Goal: Task Accomplishment & Management: Use online tool/utility

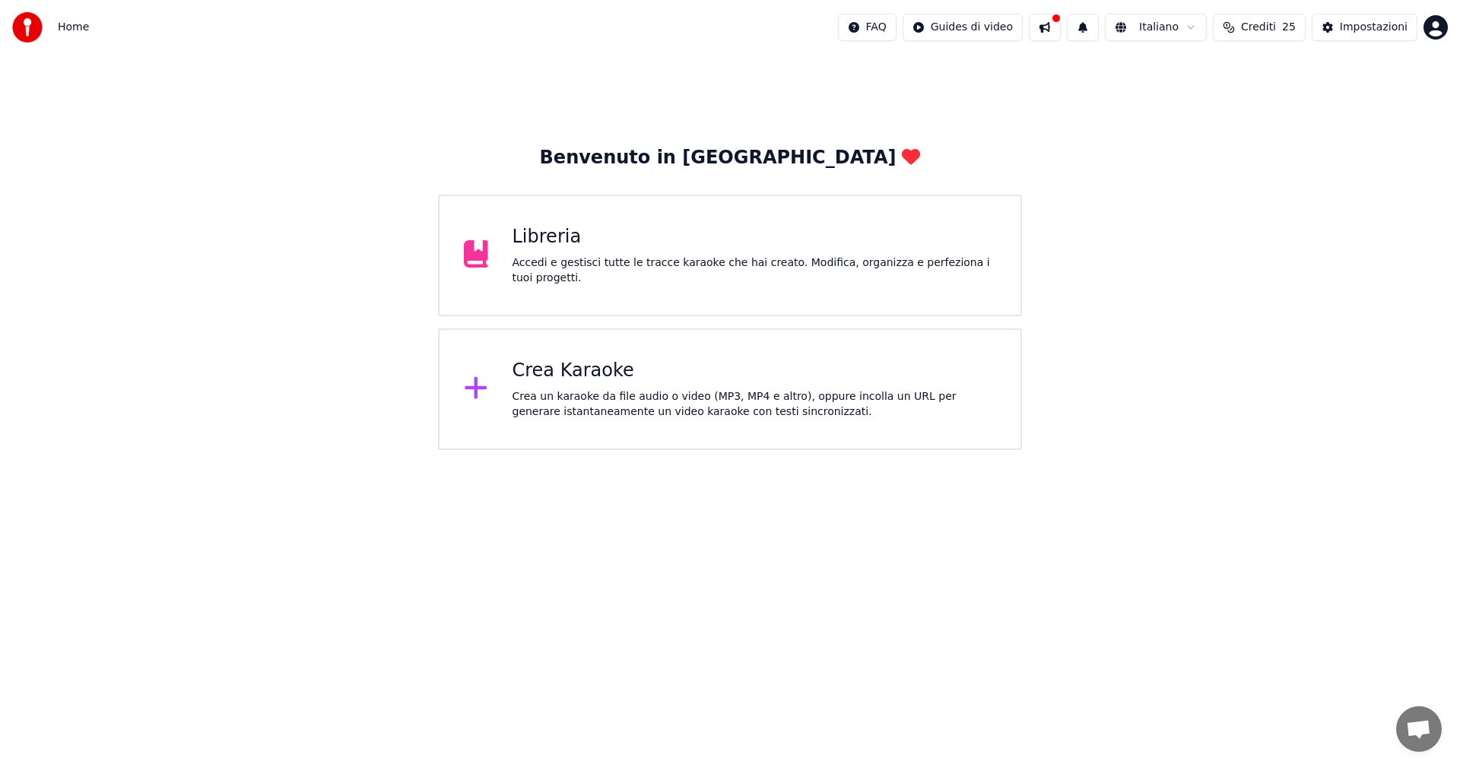
click at [544, 373] on div "Crea Karaoke" at bounding box center [755, 371] width 484 height 24
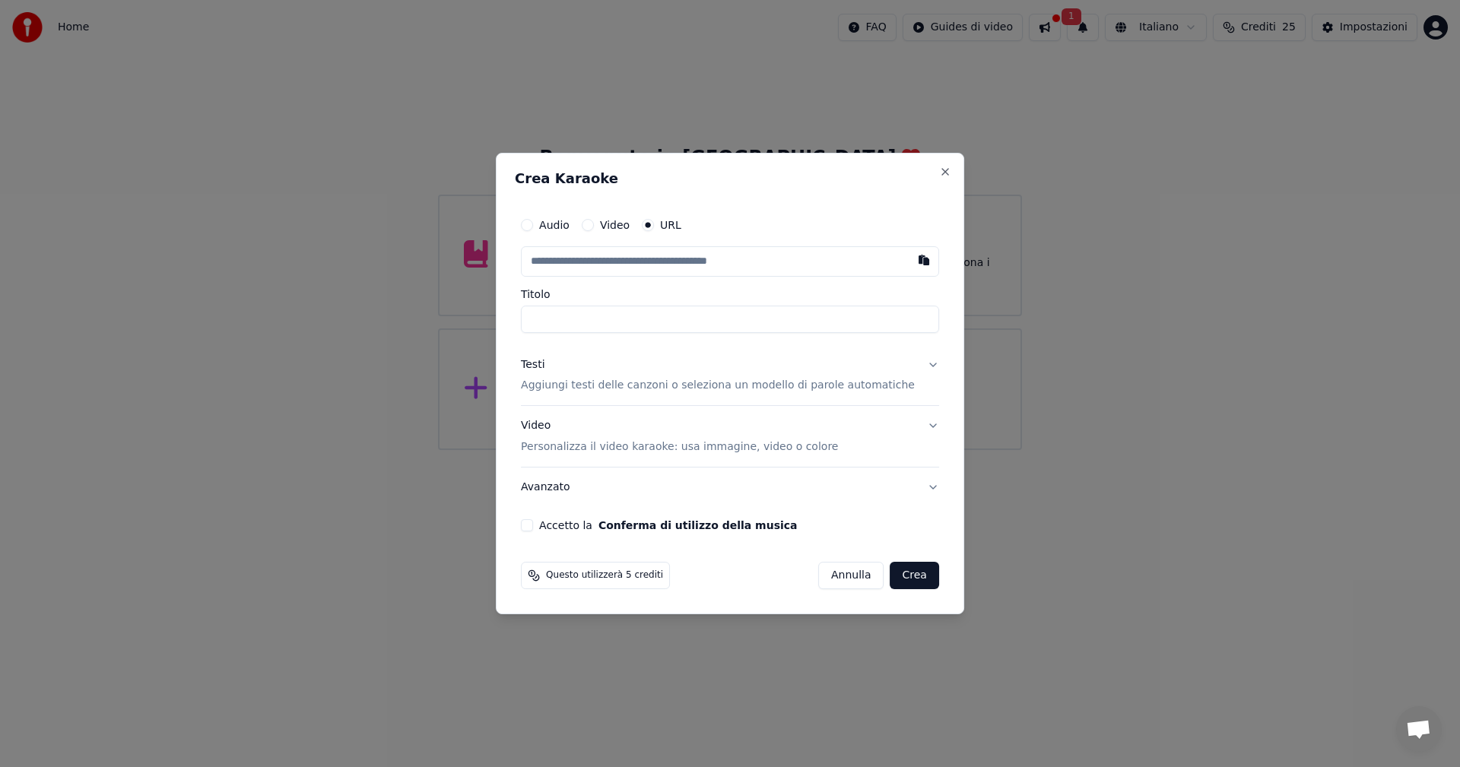
type input "**********"
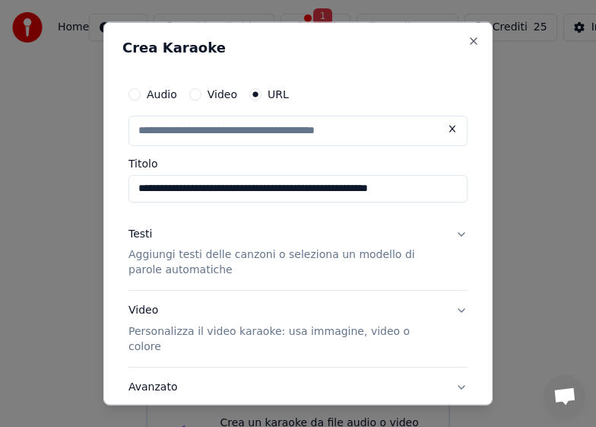
click at [215, 187] on input "**********" at bounding box center [298, 187] width 339 height 27
type input "**********"
click at [363, 187] on input "**********" at bounding box center [298, 187] width 339 height 27
type input "**********"
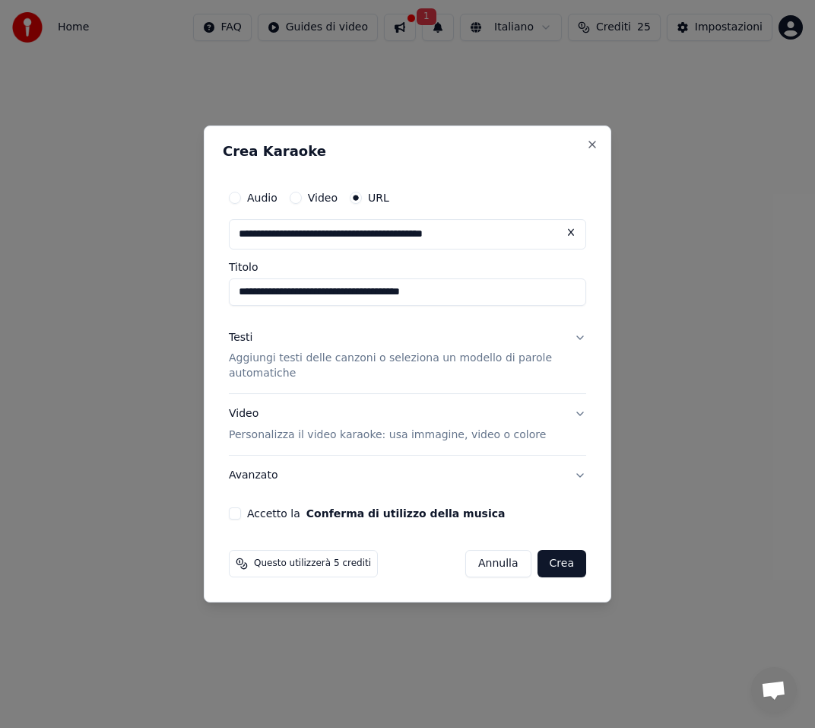
click at [285, 361] on p "Aggiungi testi delle canzoni o seleziona un modello di parole automatiche" at bounding box center [395, 366] width 333 height 30
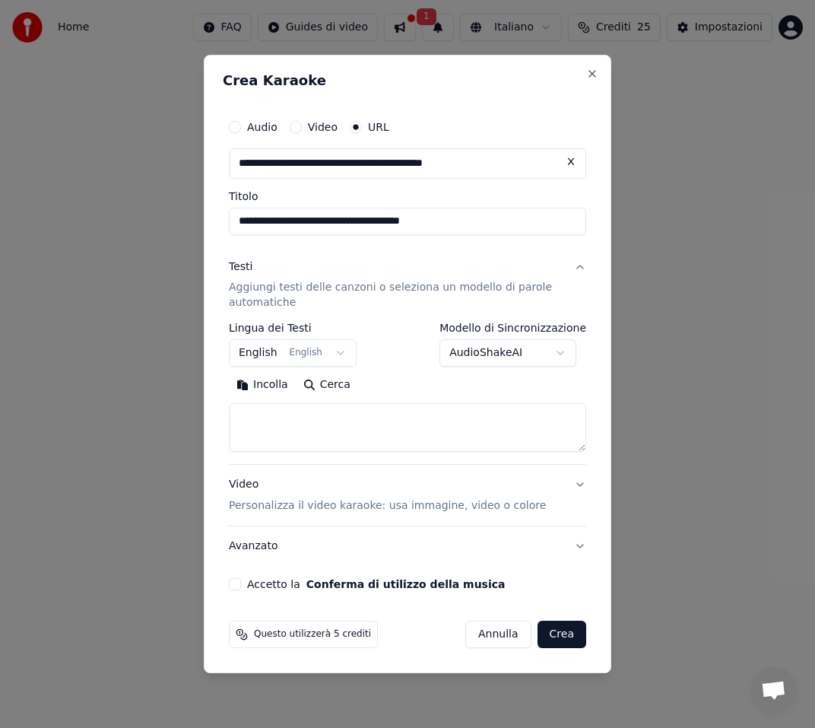
click at [329, 351] on button "English English" at bounding box center [293, 353] width 128 height 27
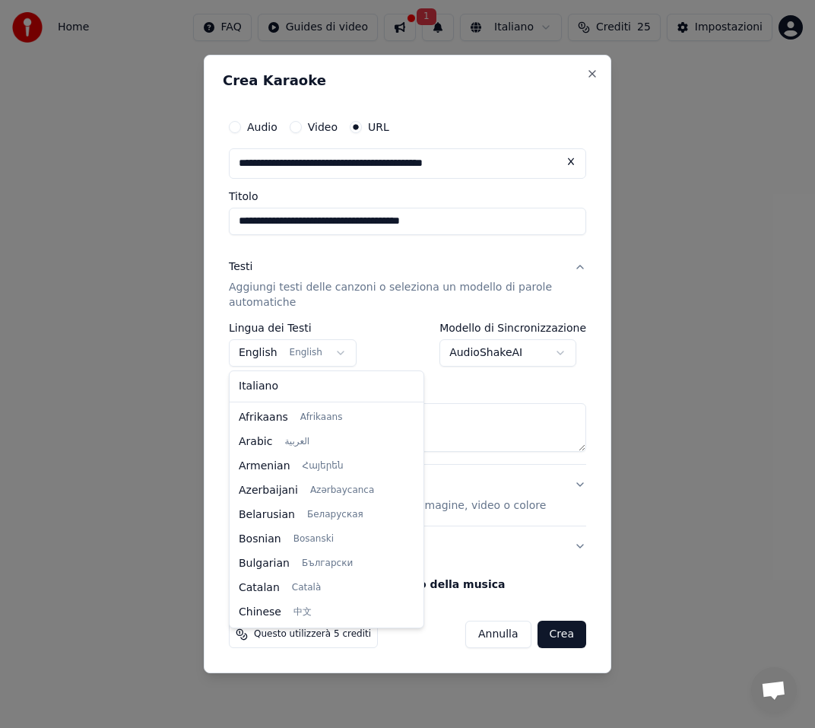
scroll to position [122, 0]
select select "**"
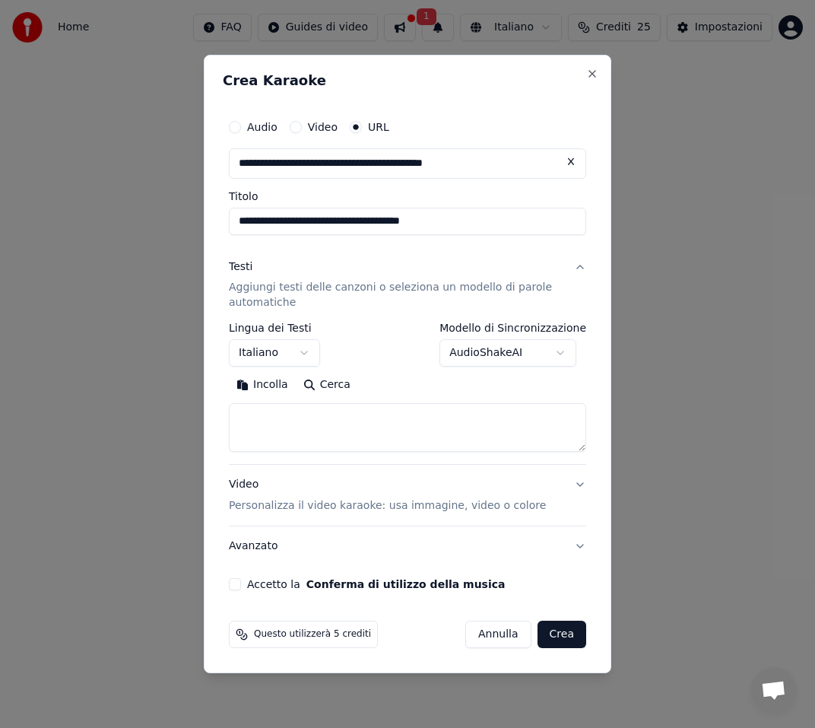
click at [264, 412] on textarea at bounding box center [407, 428] width 357 height 49
paste textarea "**********"
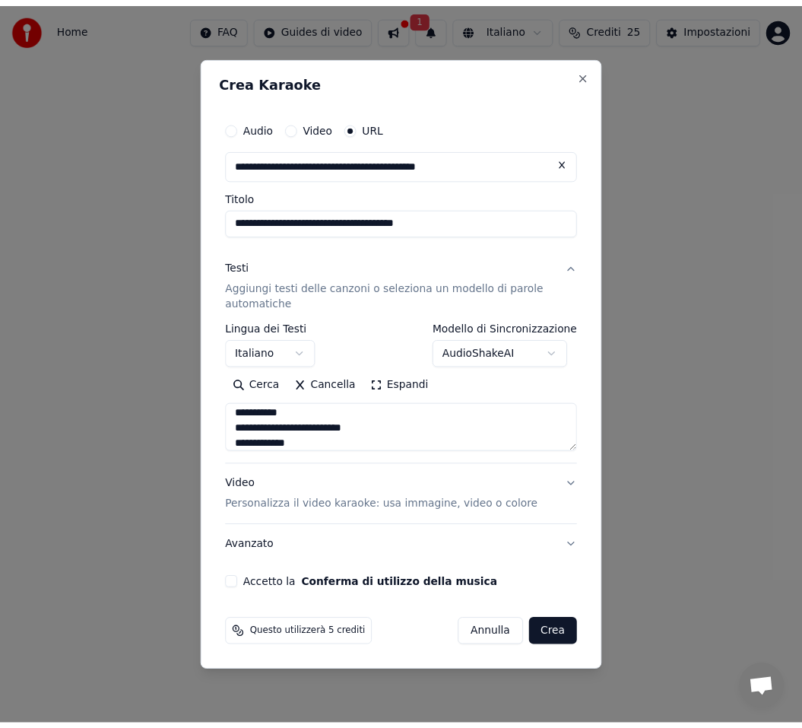
scroll to position [856, 0]
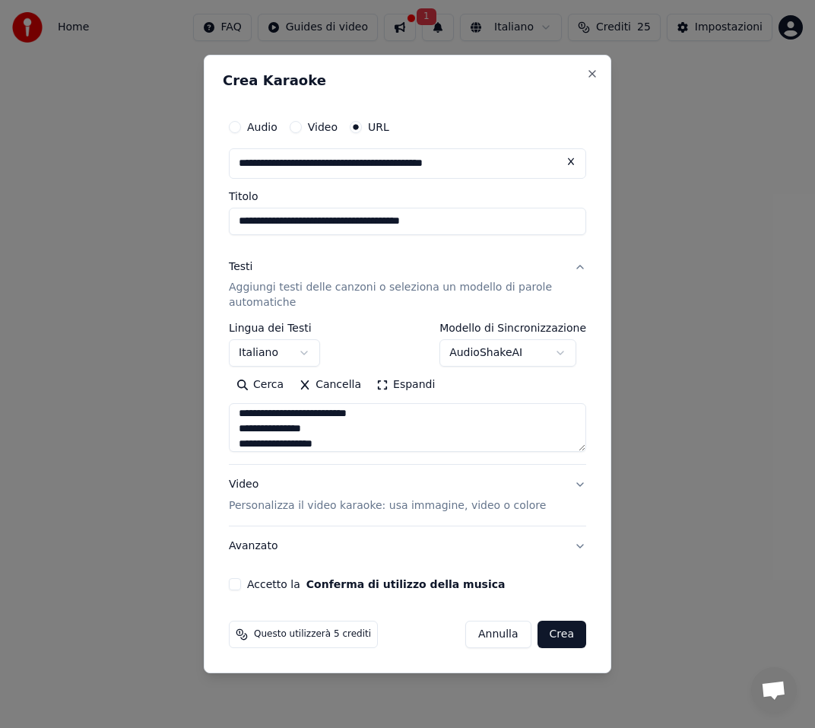
type textarea "**********"
click at [239, 586] on button "Accetto la Conferma di utilizzo della musica" at bounding box center [235, 584] width 12 height 12
click at [562, 627] on button "Crea" at bounding box center [562, 634] width 49 height 27
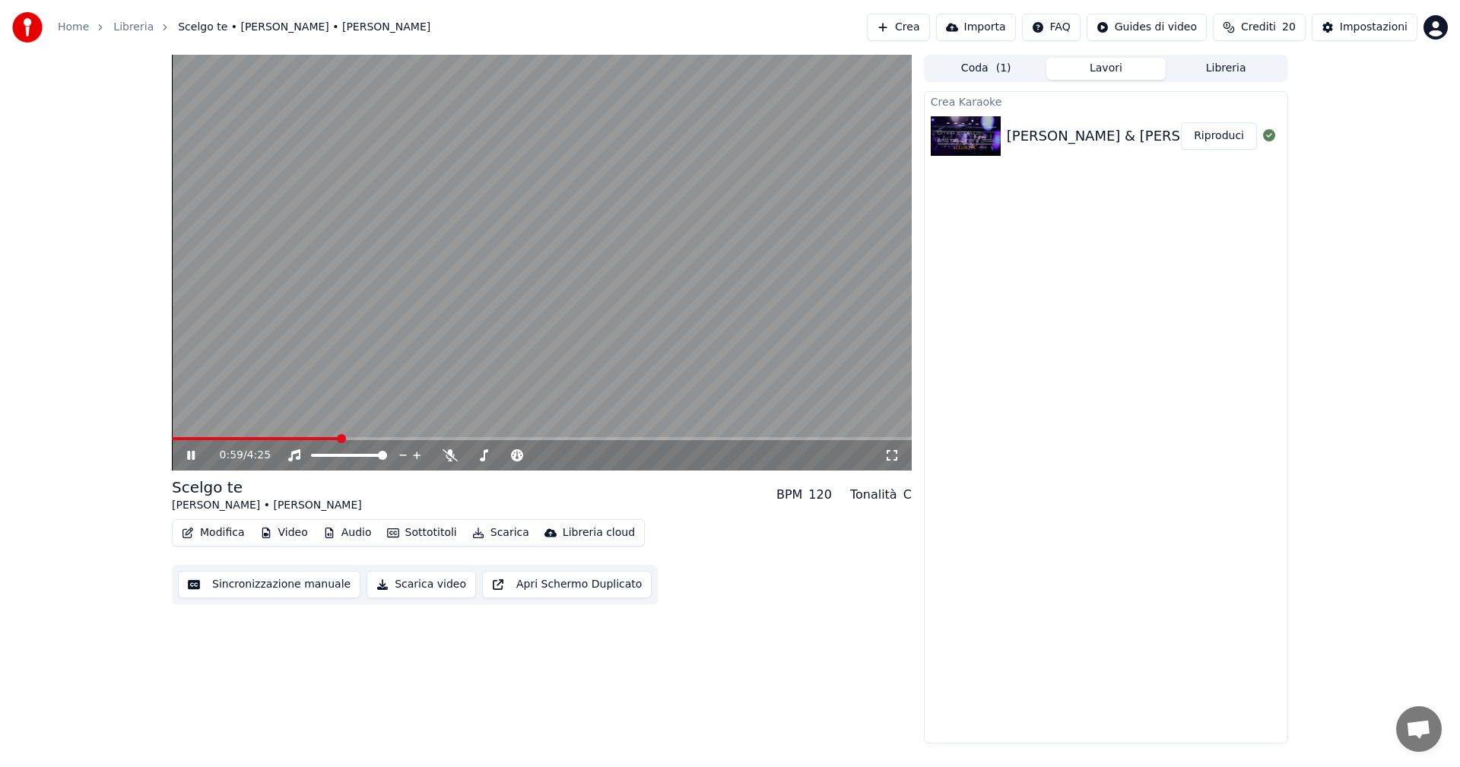
click at [191, 453] on icon at bounding box center [202, 455] width 36 height 12
click at [177, 436] on span at bounding box center [181, 438] width 9 height 9
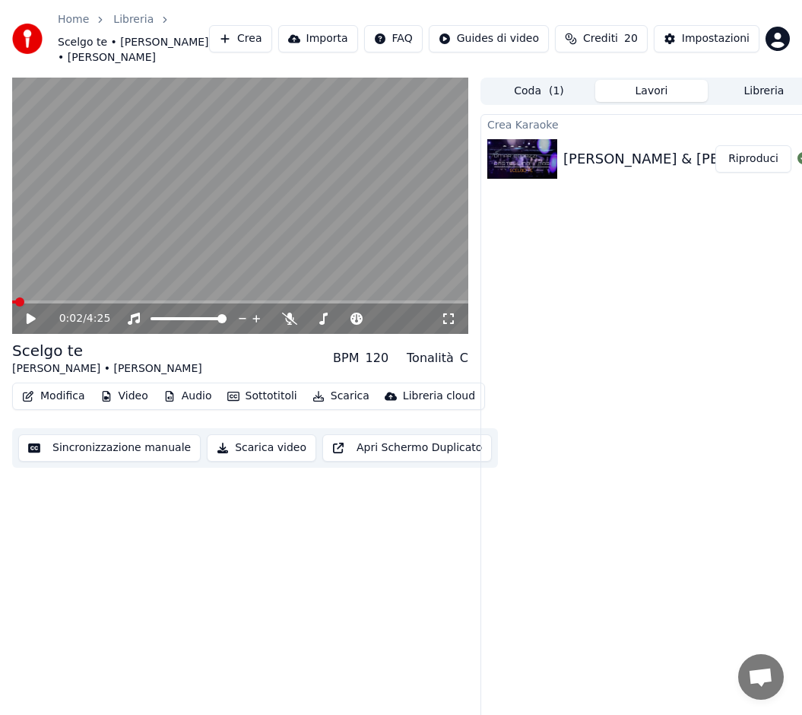
click at [66, 395] on button "Modifica" at bounding box center [53, 396] width 75 height 21
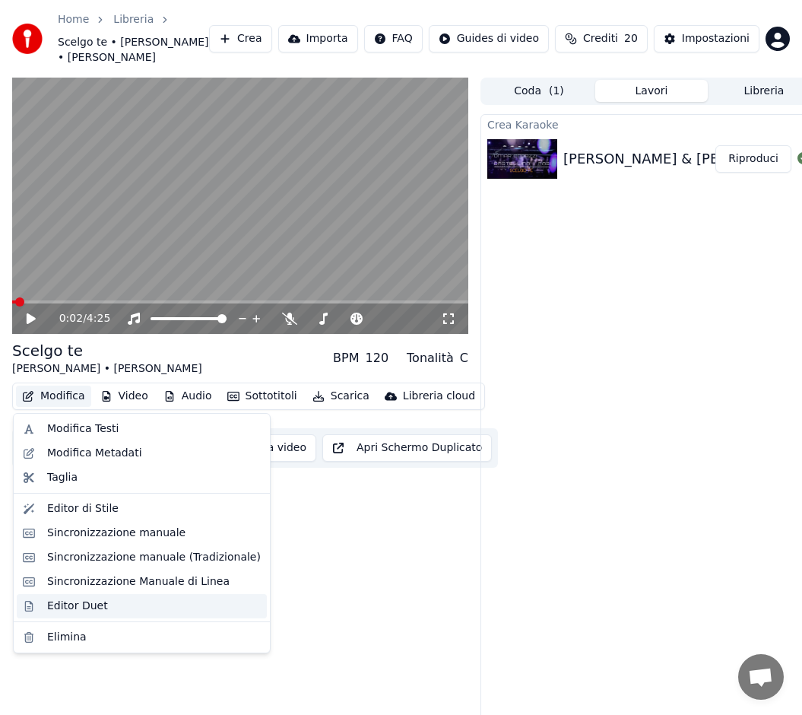
click at [101, 609] on div "Editor Duet" at bounding box center [154, 606] width 214 height 15
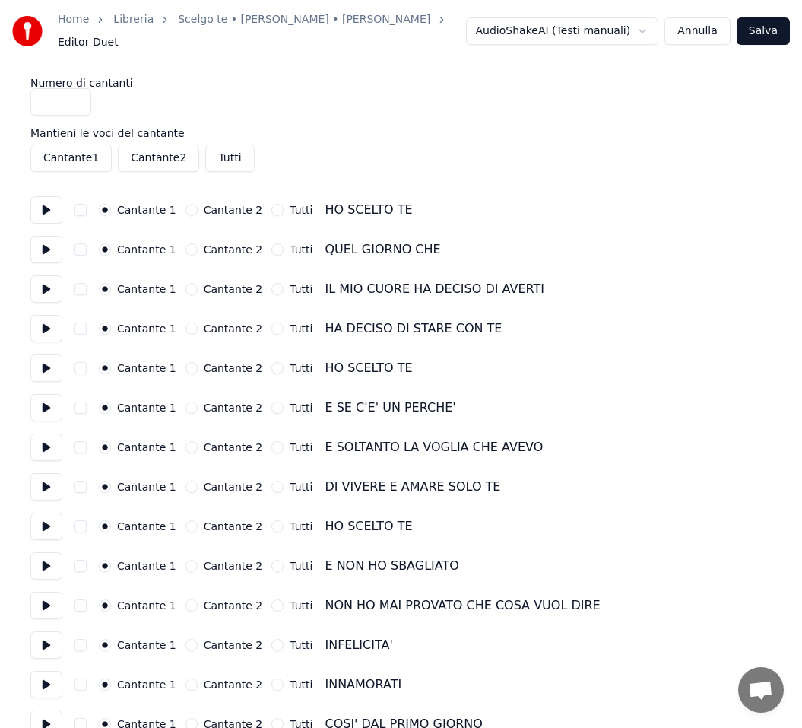
click at [186, 362] on button "Cantante 2" at bounding box center [192, 368] width 12 height 12
click at [186, 402] on button "Cantante 2" at bounding box center [192, 408] width 12 height 12
click at [186, 442] on button "Cantante 2" at bounding box center [192, 447] width 12 height 12
click at [186, 481] on button "Cantante 2" at bounding box center [192, 487] width 12 height 12
click at [186, 520] on button "Cantante 2" at bounding box center [192, 526] width 12 height 12
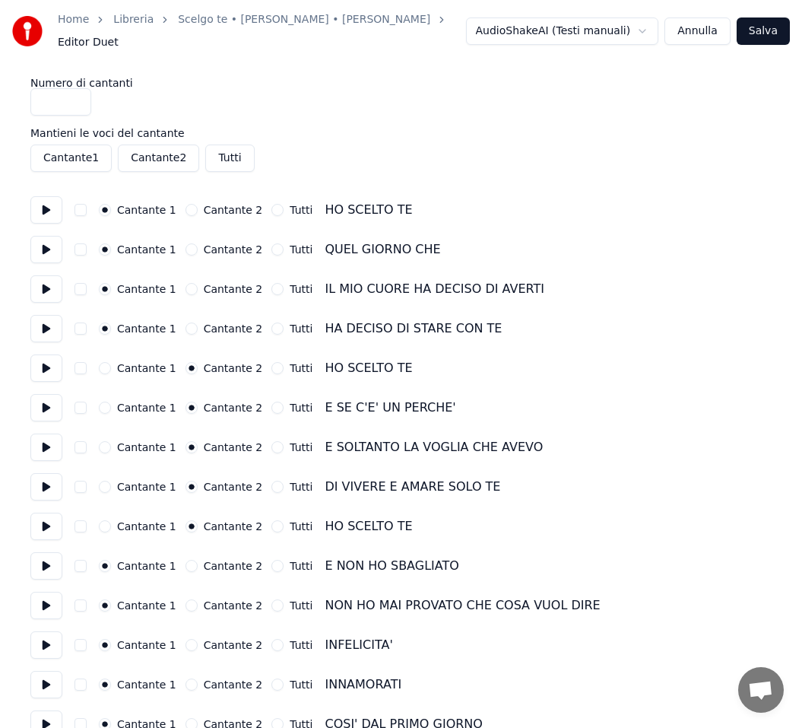
click at [186, 560] on button "Cantante 2" at bounding box center [192, 566] width 12 height 12
click at [186, 600] on button "Cantante 2" at bounding box center [192, 605] width 12 height 12
click at [186, 639] on button "Cantante 2" at bounding box center [192, 645] width 12 height 12
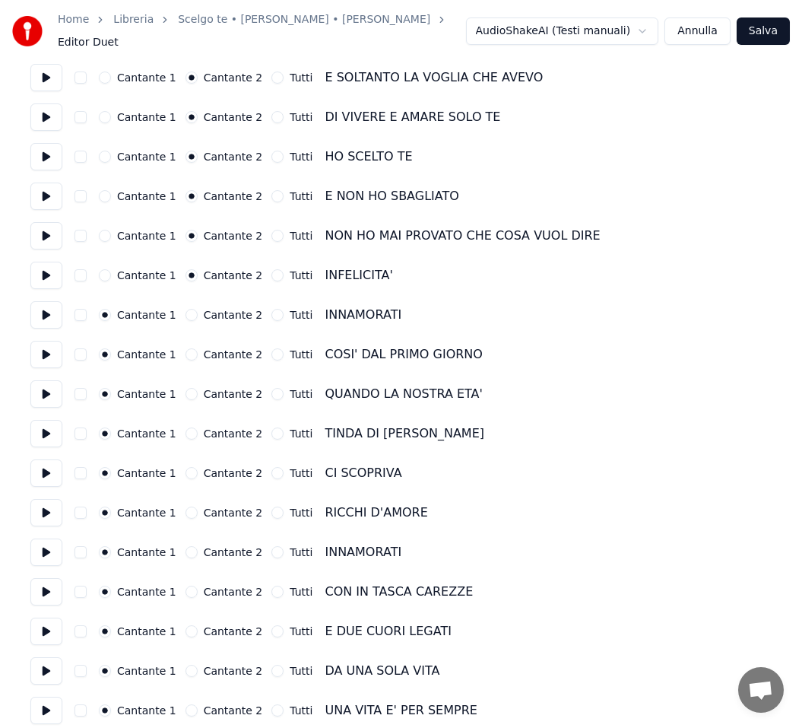
scroll to position [380, 0]
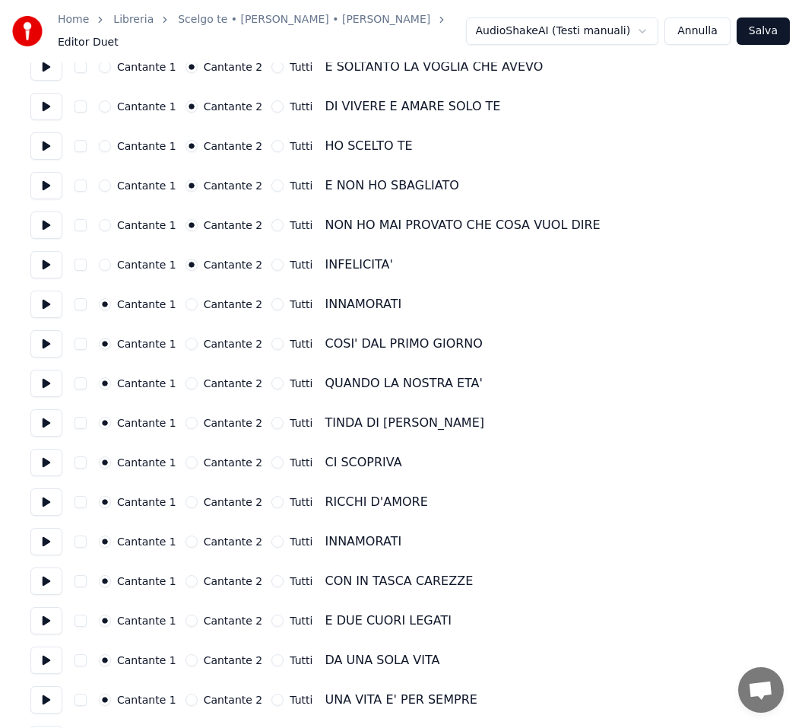
click at [186, 535] on button "Cantante 2" at bounding box center [192, 541] width 12 height 12
click at [186, 575] on button "Cantante 2" at bounding box center [192, 581] width 12 height 12
click at [186, 615] on button "Cantante 2" at bounding box center [192, 621] width 12 height 12
click at [187, 654] on button "Cantante 2" at bounding box center [192, 660] width 12 height 12
click at [186, 694] on button "Cantante 2" at bounding box center [192, 700] width 12 height 12
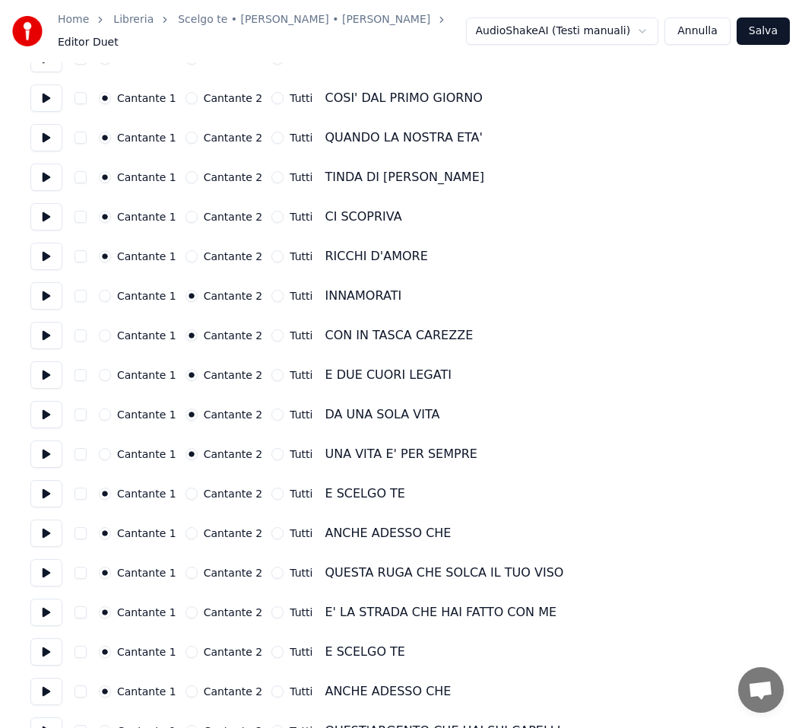
scroll to position [685, 0]
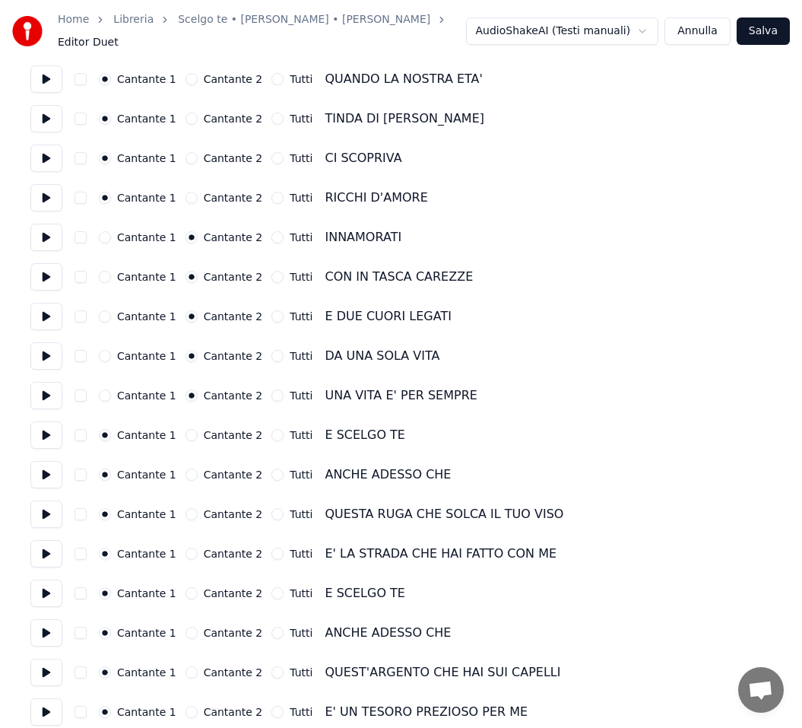
click at [186, 588] on button "Cantante 2" at bounding box center [192, 593] width 12 height 12
click at [186, 627] on button "Cantante 2" at bounding box center [192, 633] width 12 height 12
click at [186, 666] on button "Cantante 2" at bounding box center [192, 672] width 12 height 12
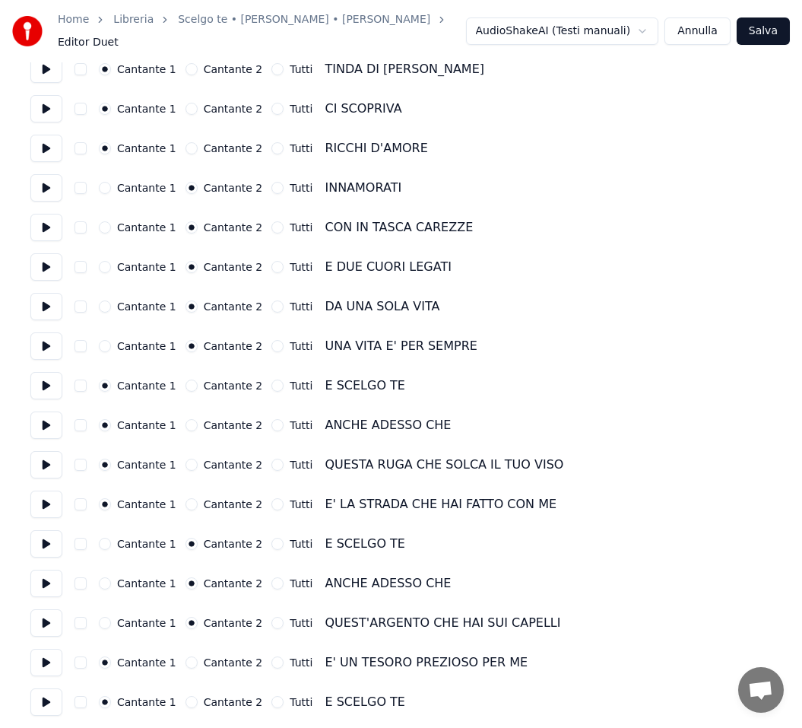
scroll to position [837, 0]
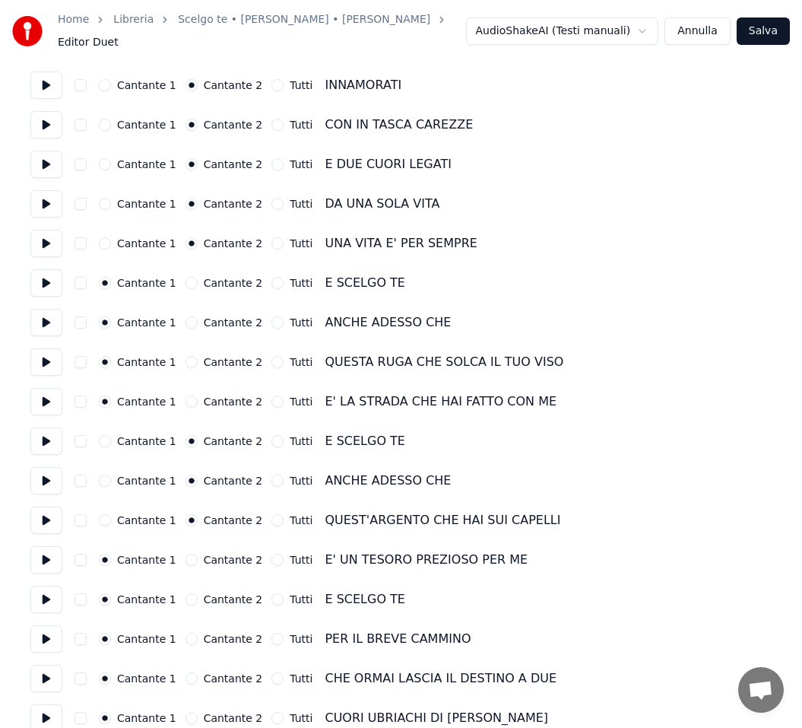
click at [186, 554] on button "Cantante 2" at bounding box center [192, 560] width 12 height 12
click at [186, 593] on button "Cantante 2" at bounding box center [192, 599] width 12 height 12
click at [186, 633] on button "Cantante 2" at bounding box center [192, 639] width 12 height 12
click at [186, 672] on button "Cantante 2" at bounding box center [192, 678] width 12 height 12
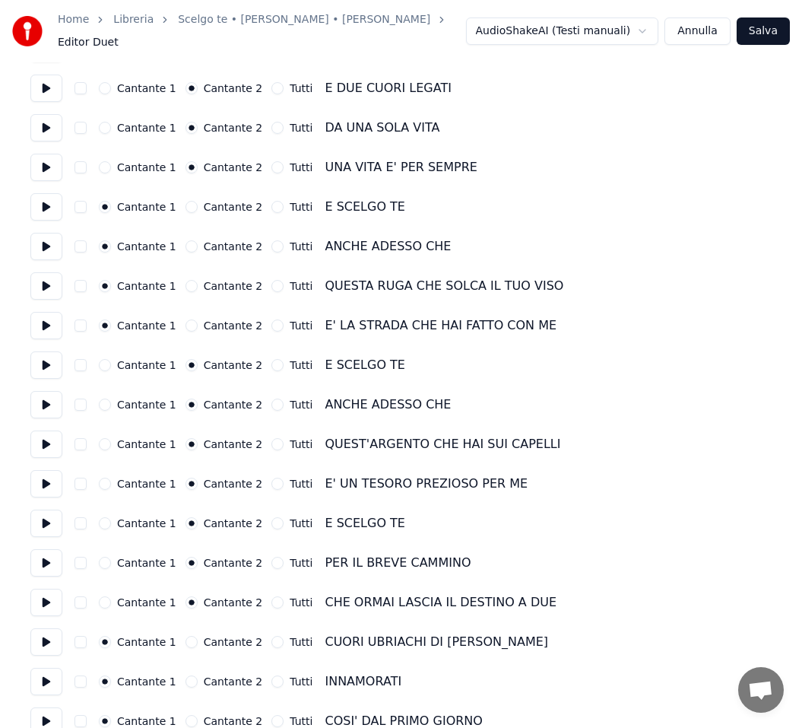
click at [186, 636] on button "Cantante 2" at bounding box center [192, 642] width 12 height 12
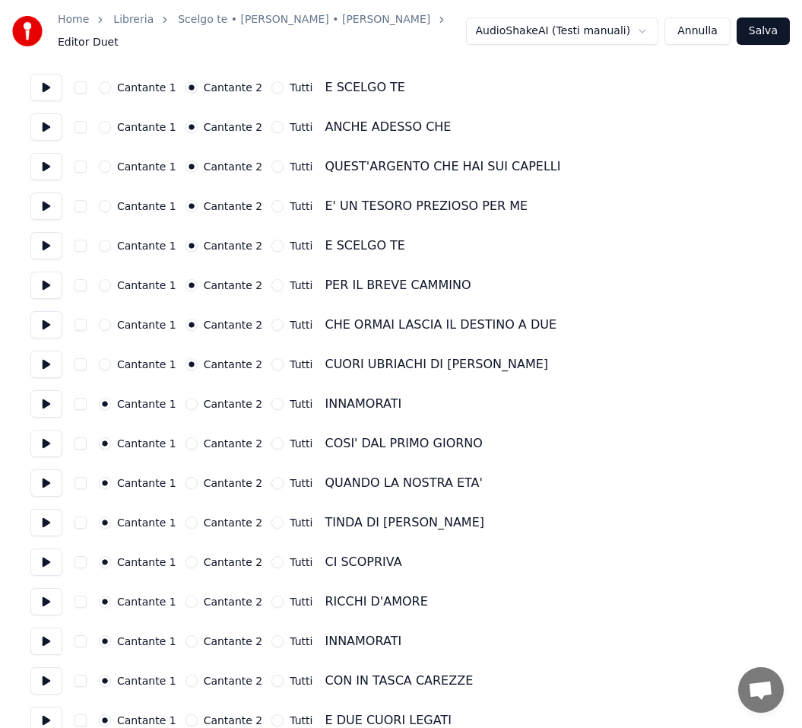
scroll to position [1217, 0]
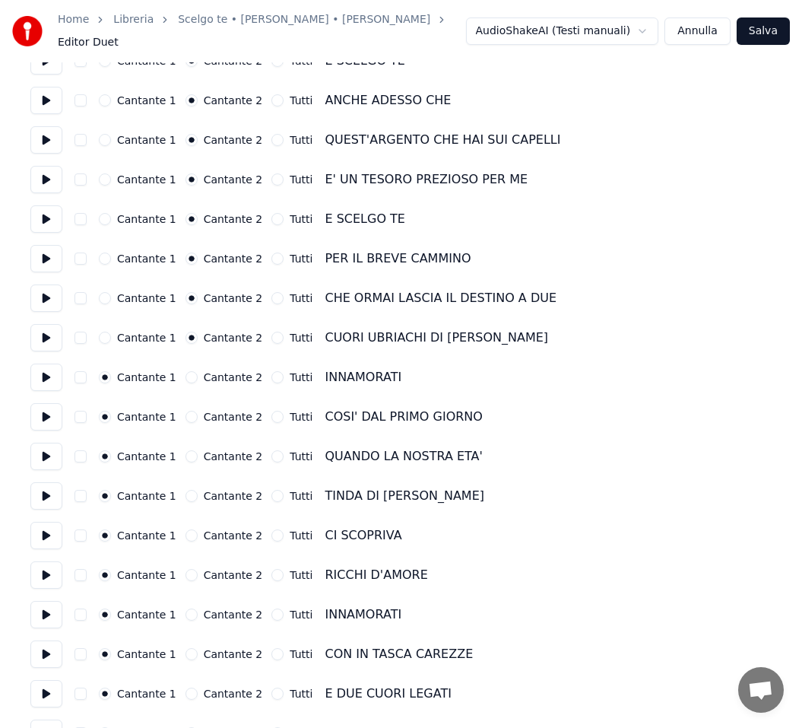
drag, startPoint x: 182, startPoint y: 606, endPoint x: 423, endPoint y: 631, distance: 242.3
click at [186, 608] on button "Cantante 2" at bounding box center [192, 614] width 12 height 12
click at [186, 648] on button "Cantante 2" at bounding box center [192, 654] width 12 height 12
drag, startPoint x: 183, startPoint y: 684, endPoint x: 191, endPoint y: 681, distance: 8.2
click at [186, 688] on button "Cantante 2" at bounding box center [192, 694] width 12 height 12
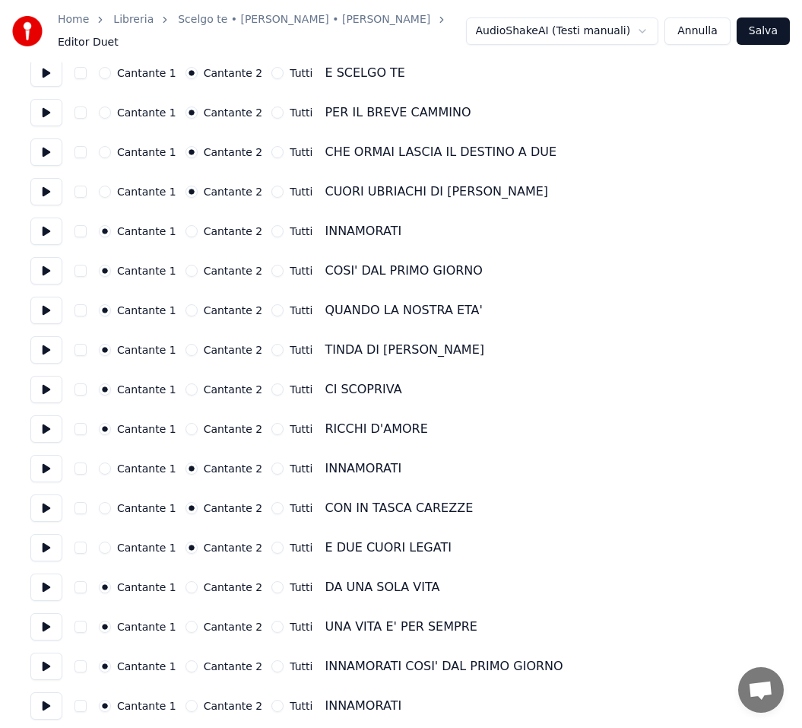
scroll to position [1369, 0]
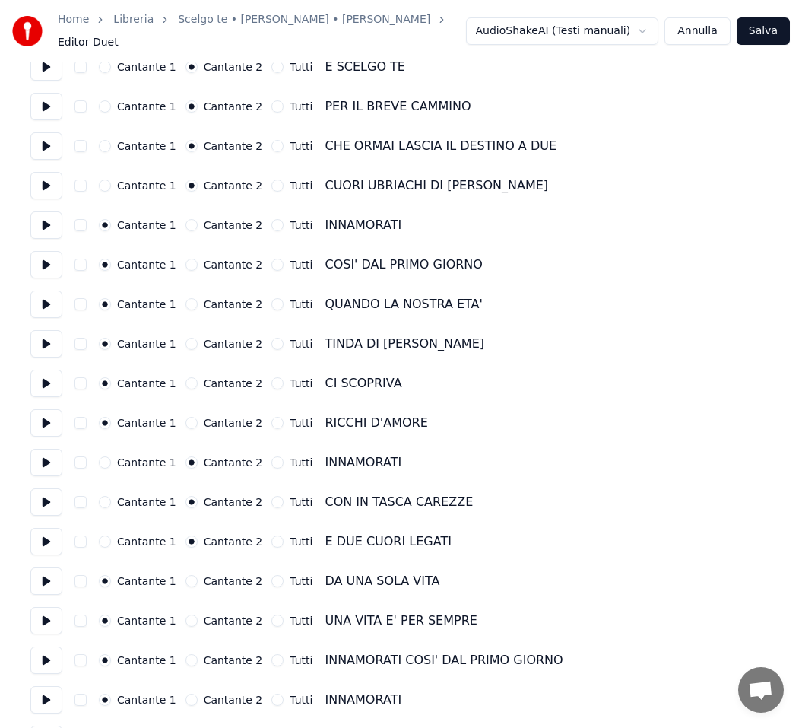
click at [186, 575] on button "Cantante 2" at bounding box center [192, 581] width 12 height 12
click at [186, 615] on button "Cantante 2" at bounding box center [192, 621] width 12 height 12
click at [272, 654] on button "Tutti" at bounding box center [278, 660] width 12 height 12
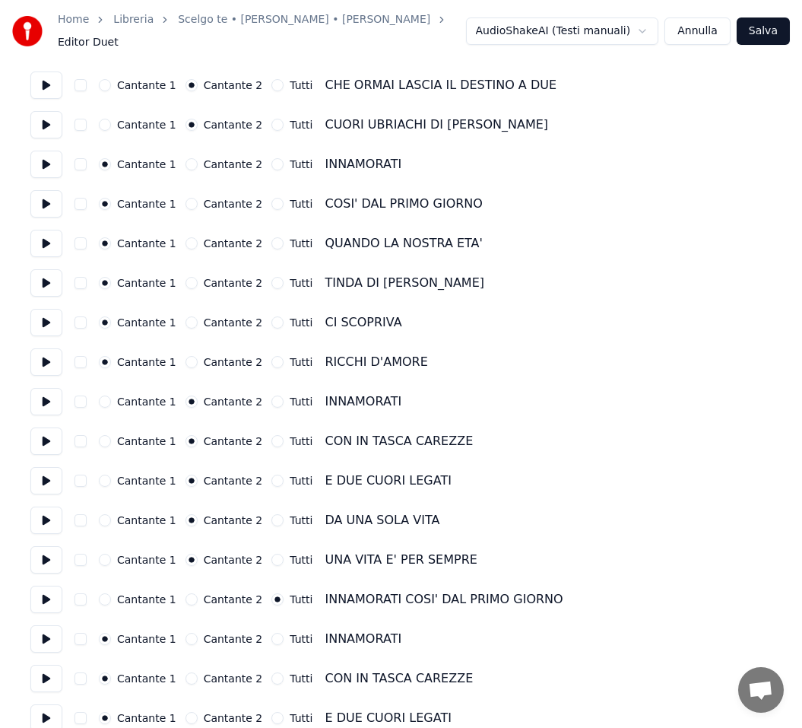
scroll to position [1521, 0]
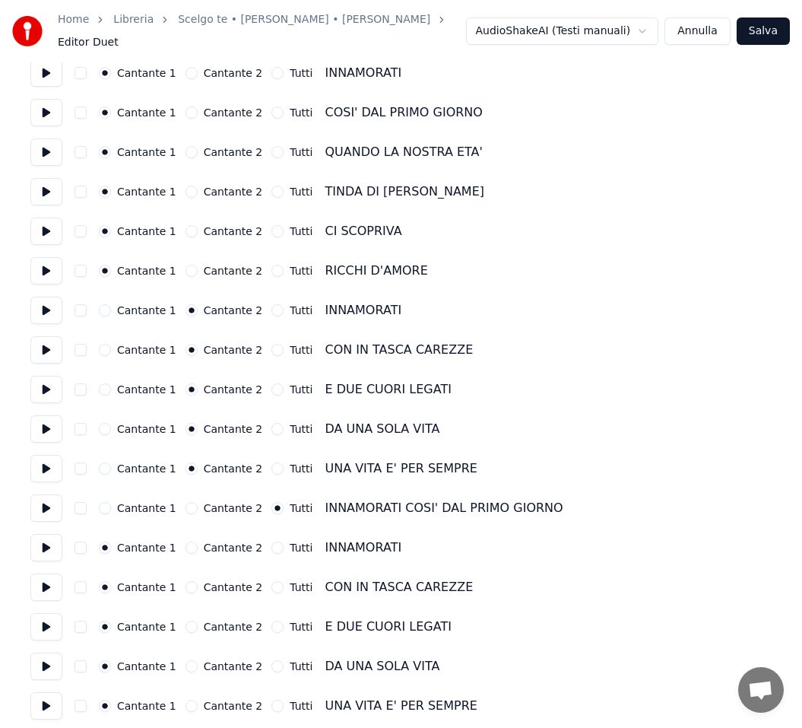
click at [186, 542] on button "Cantante 2" at bounding box center [192, 548] width 12 height 12
click at [186, 581] on button "Cantante 2" at bounding box center [192, 587] width 12 height 12
click at [186, 621] on button "Cantante 2" at bounding box center [192, 627] width 12 height 12
click at [186, 660] on button "Cantante 2" at bounding box center [192, 666] width 12 height 12
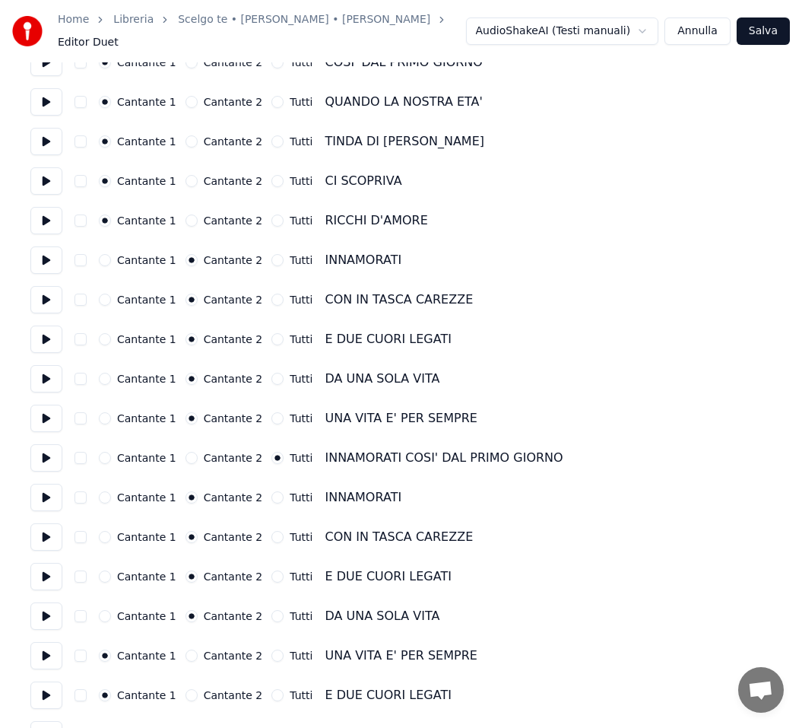
scroll to position [1673, 0]
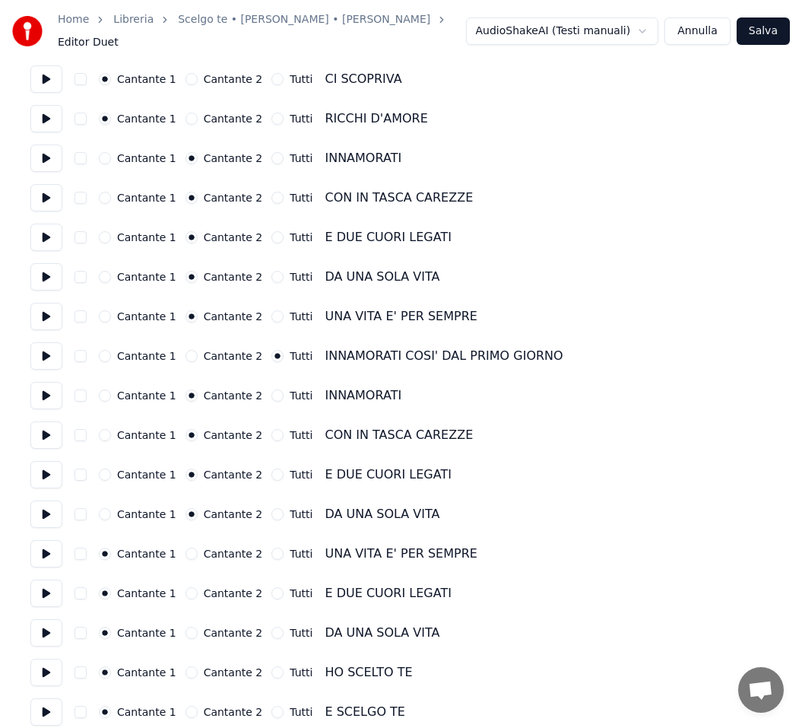
click at [186, 548] on button "Cantante 2" at bounding box center [192, 554] width 12 height 12
click at [272, 587] on button "Tutti" at bounding box center [278, 593] width 12 height 12
click at [272, 627] on button "Tutti" at bounding box center [278, 633] width 12 height 12
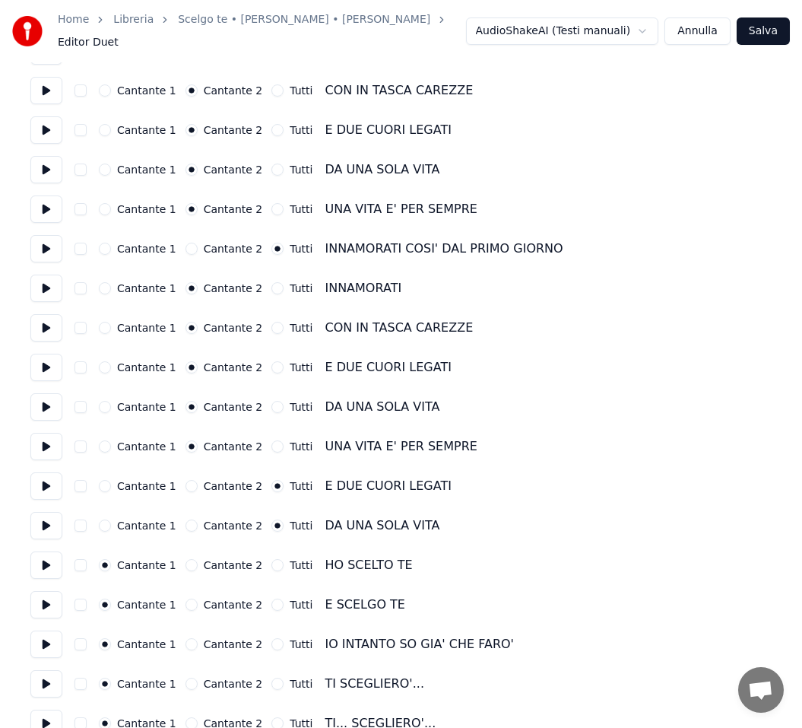
scroll to position [1797, 0]
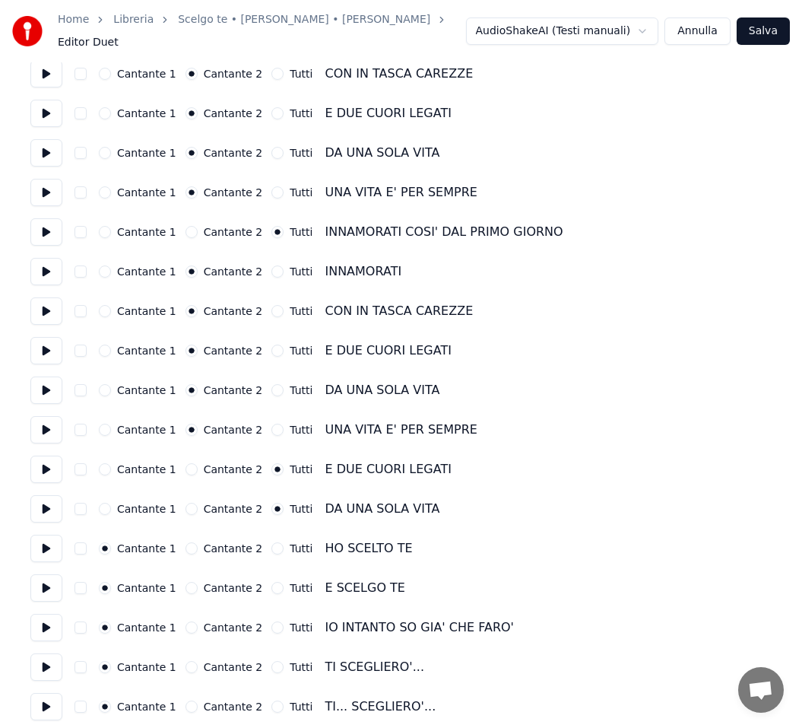
click at [186, 582] on button "Cantante 2" at bounding box center [192, 588] width 12 height 12
click at [186, 621] on button "Cantante 2" at bounding box center [192, 627] width 12 height 12
click at [186, 700] on button "Cantante 2" at bounding box center [192, 706] width 12 height 12
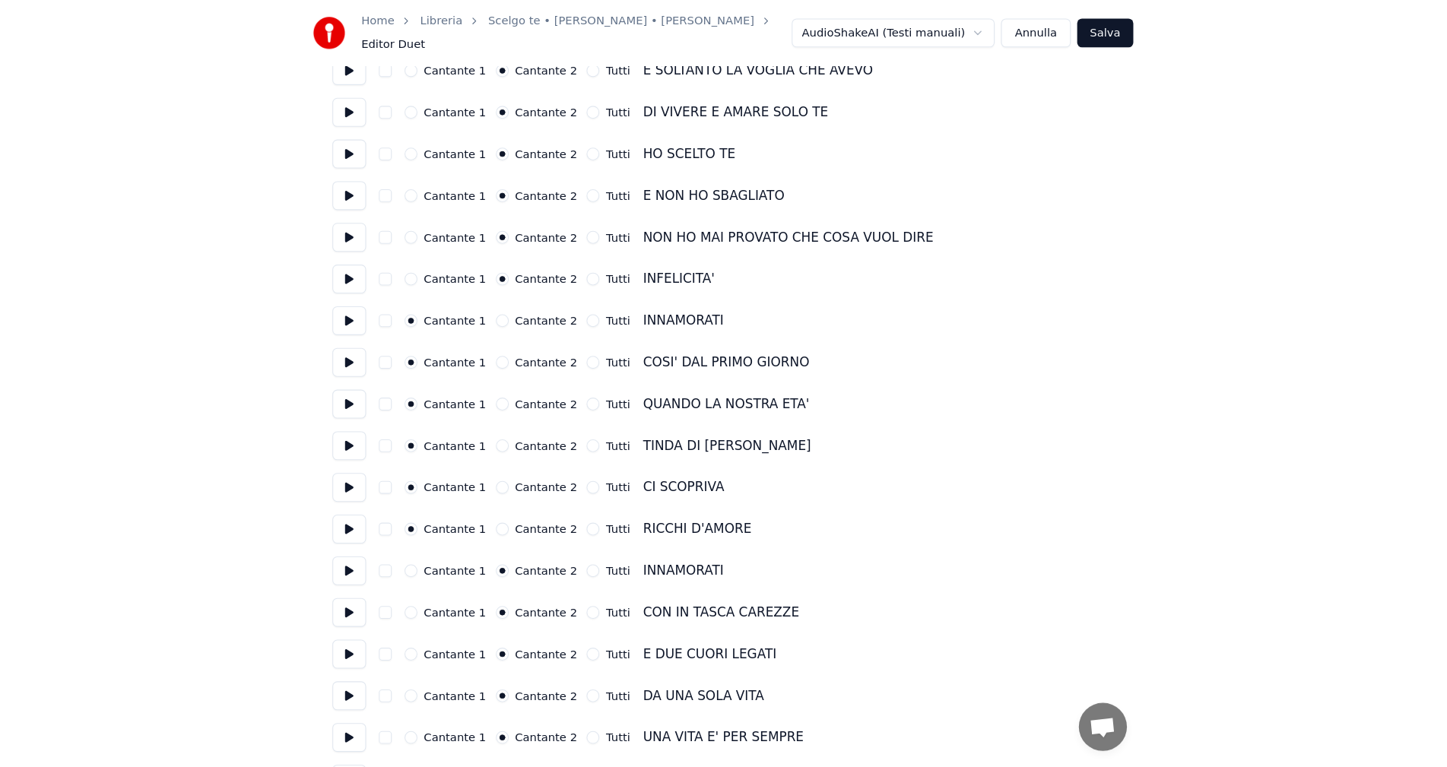
scroll to position [0, 0]
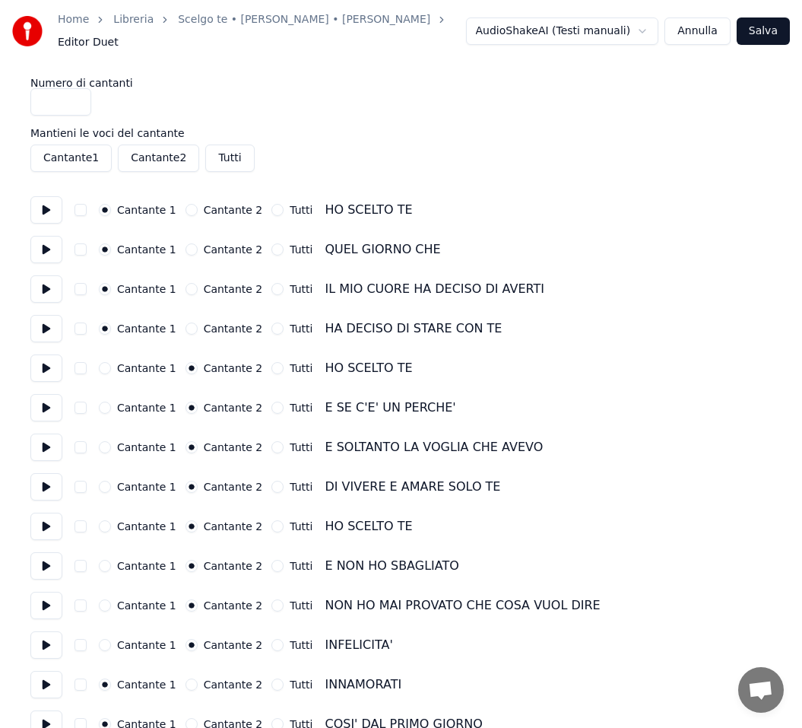
click at [768, 24] on button "Salva" at bounding box center [763, 30] width 53 height 27
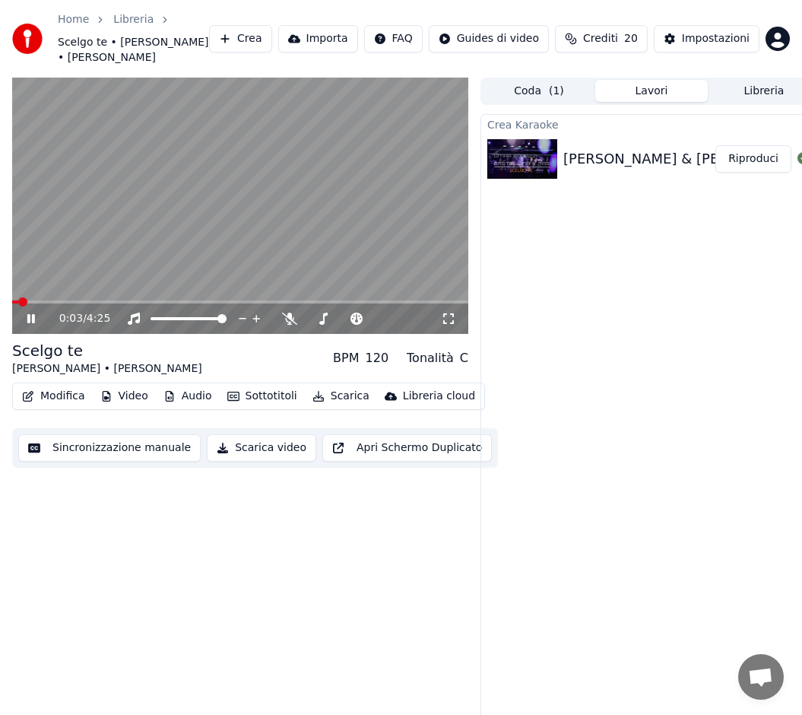
click at [32, 315] on icon at bounding box center [41, 319] width 35 height 12
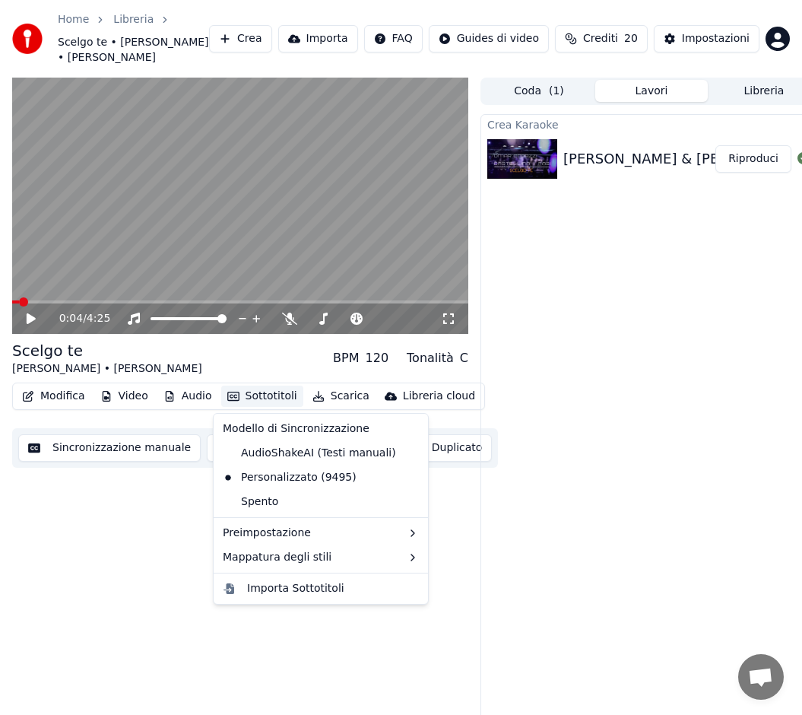
click at [259, 393] on button "Sottotitoli" at bounding box center [262, 396] width 82 height 21
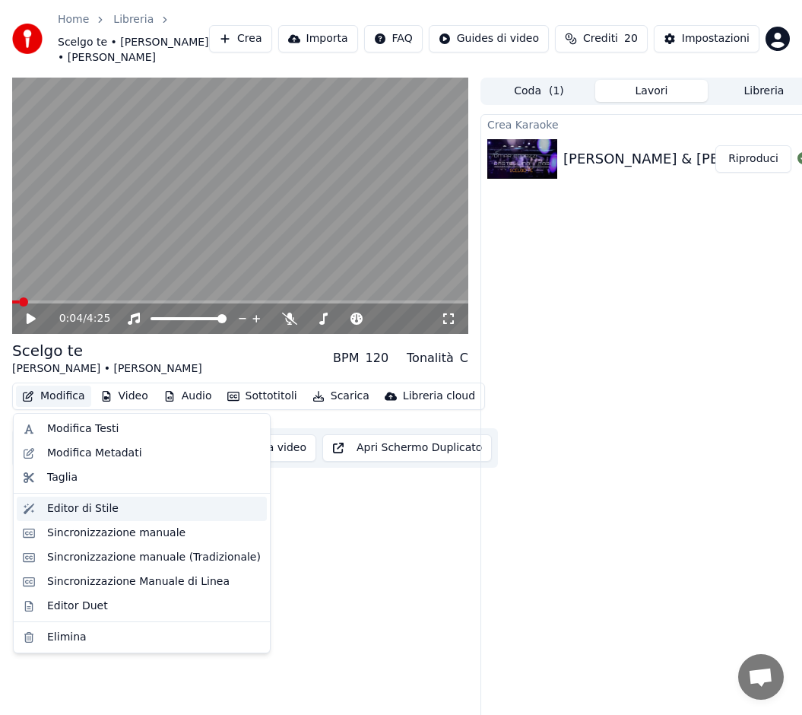
click at [66, 510] on div "Editor di Stile" at bounding box center [82, 508] width 71 height 15
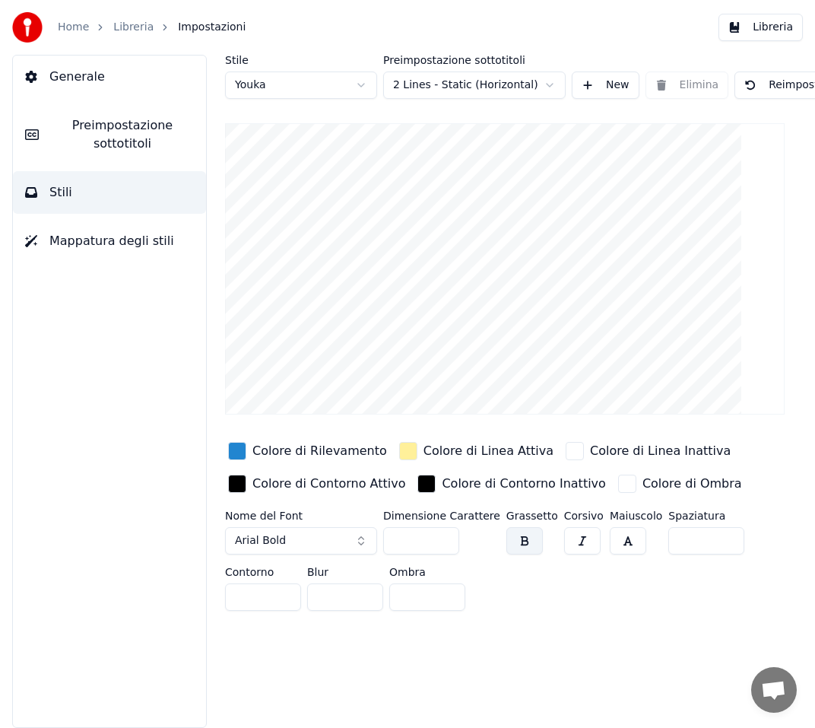
click at [551, 87] on html "Home Libreria Impostazioni Libreria Generale Preimpostazione sottotitoli Stili …" at bounding box center [407, 364] width 815 height 728
click at [83, 335] on html "Home Libreria Impostazioni Libreria Generale Preimpostazione sottotitoli Stili …" at bounding box center [407, 364] width 815 height 728
click at [74, 28] on link "Home" at bounding box center [73, 27] width 31 height 15
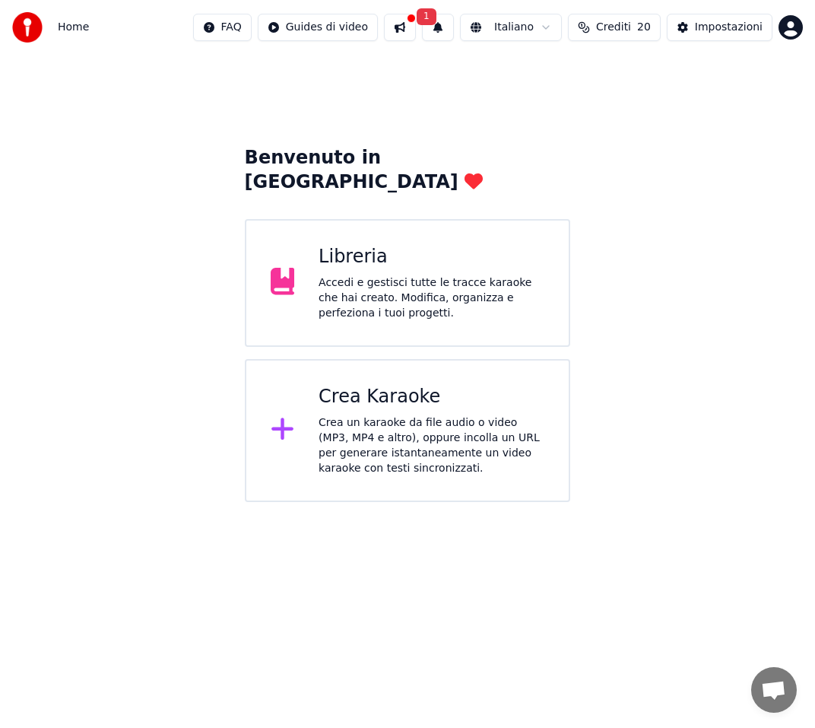
click at [349, 245] on div "Libreria" at bounding box center [432, 257] width 226 height 24
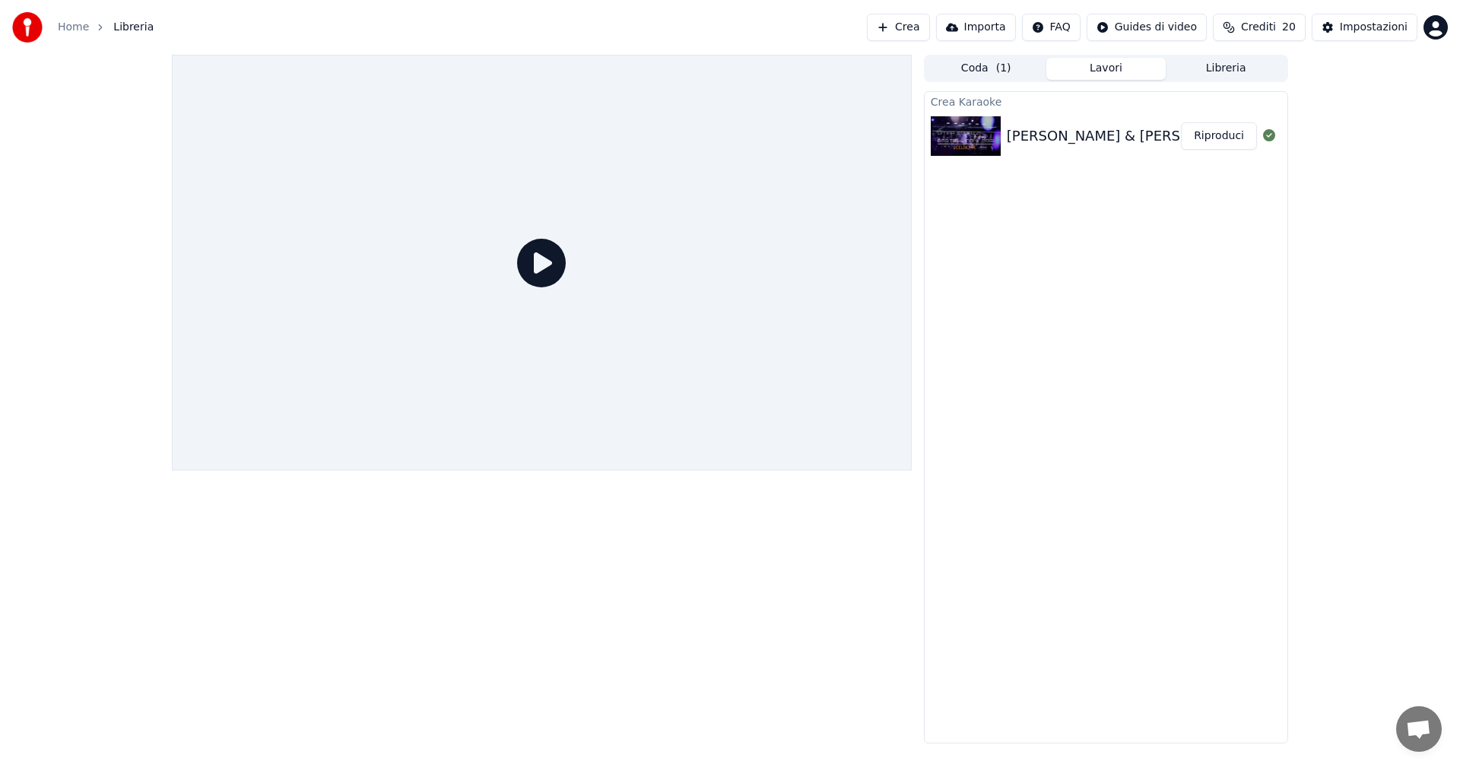
click at [975, 138] on img at bounding box center [966, 136] width 70 height 40
click at [1230, 137] on button "Riproduci" at bounding box center [1219, 135] width 76 height 27
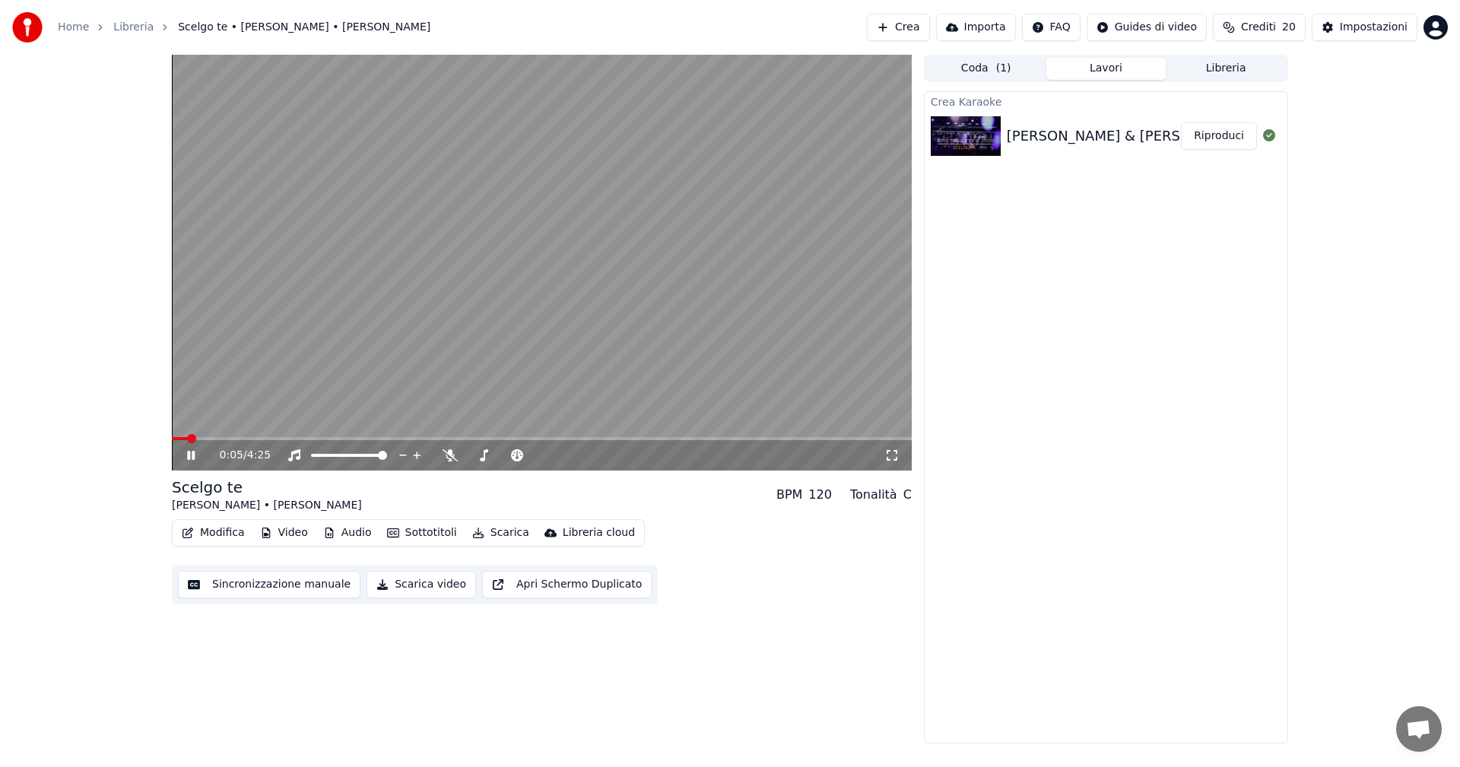
click at [891, 453] on icon at bounding box center [892, 455] width 15 height 12
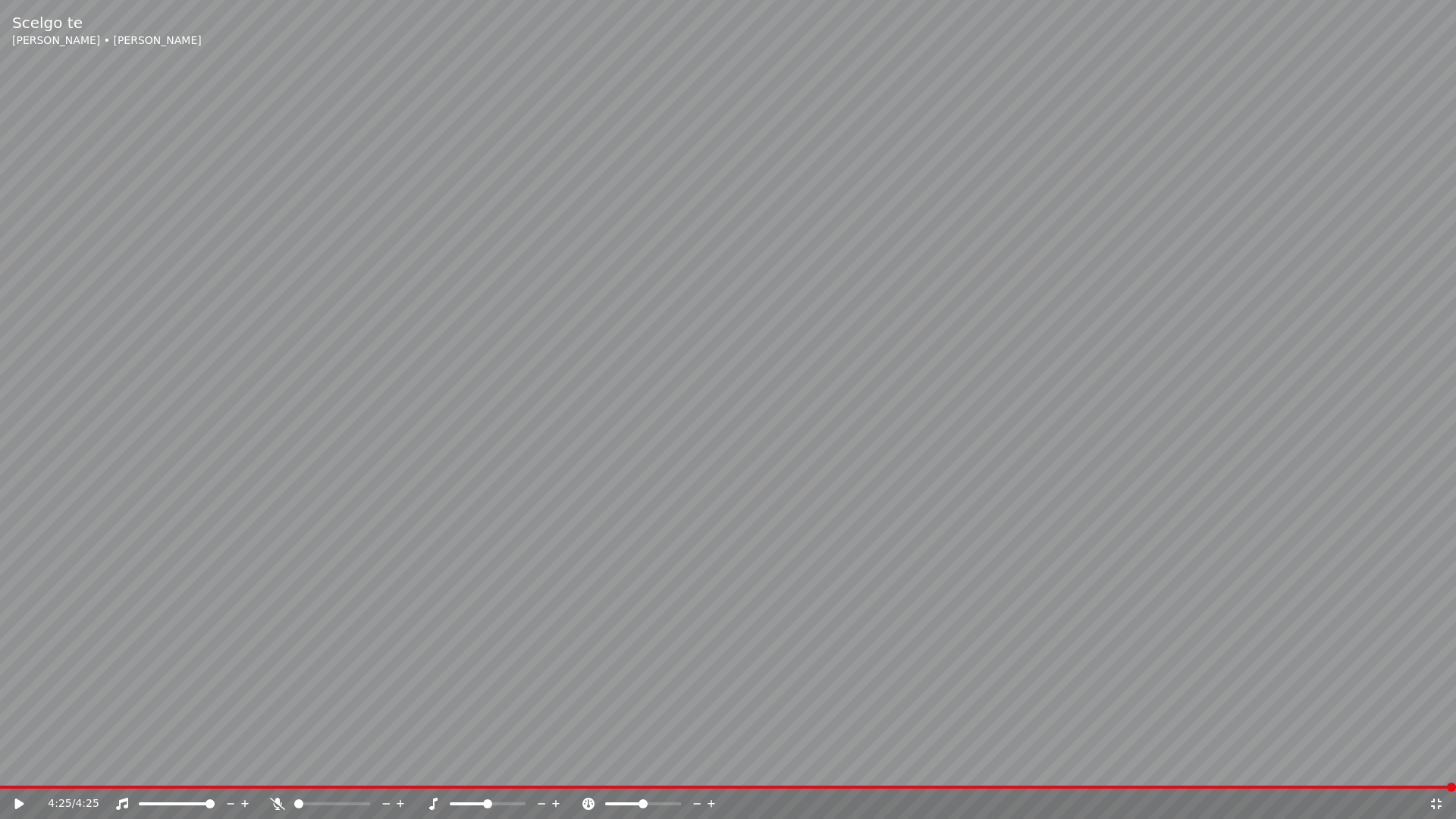
click at [279, 765] on icon at bounding box center [277, 804] width 15 height 12
click at [18, 765] on icon at bounding box center [19, 804] width 9 height 11
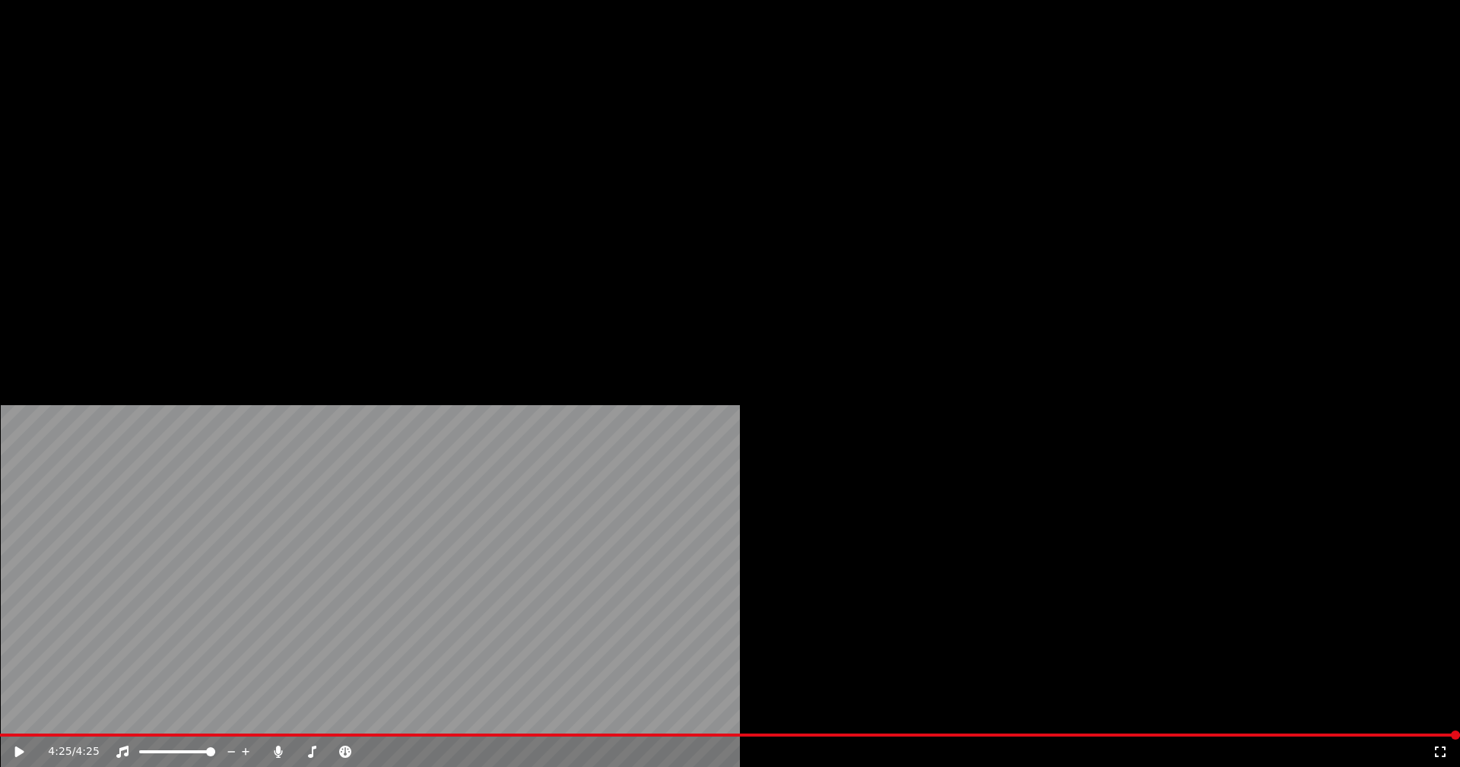
click at [216, 128] on button "Modifica" at bounding box center [213, 116] width 75 height 21
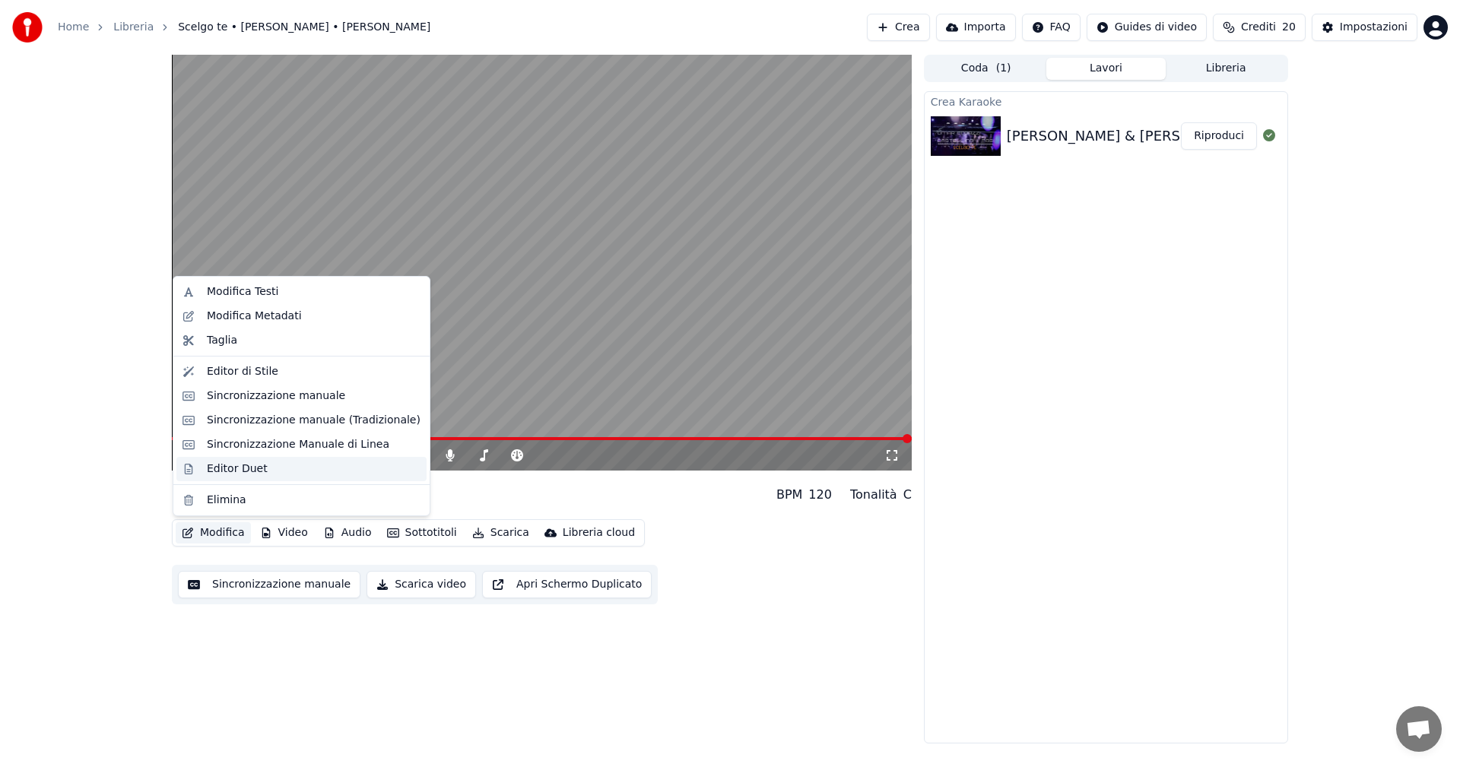
click at [232, 472] on div "Editor Duet" at bounding box center [237, 469] width 61 height 15
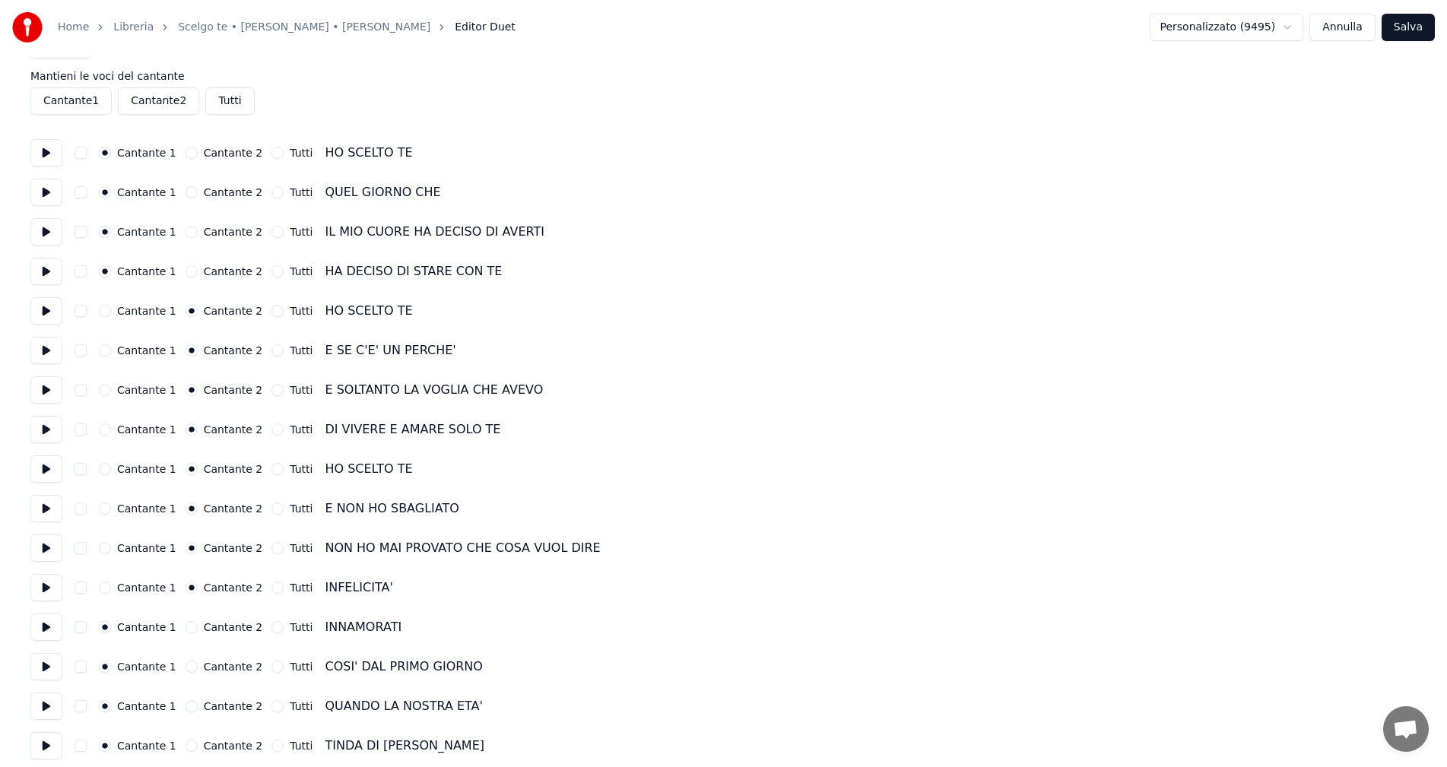
scroll to position [76, 0]
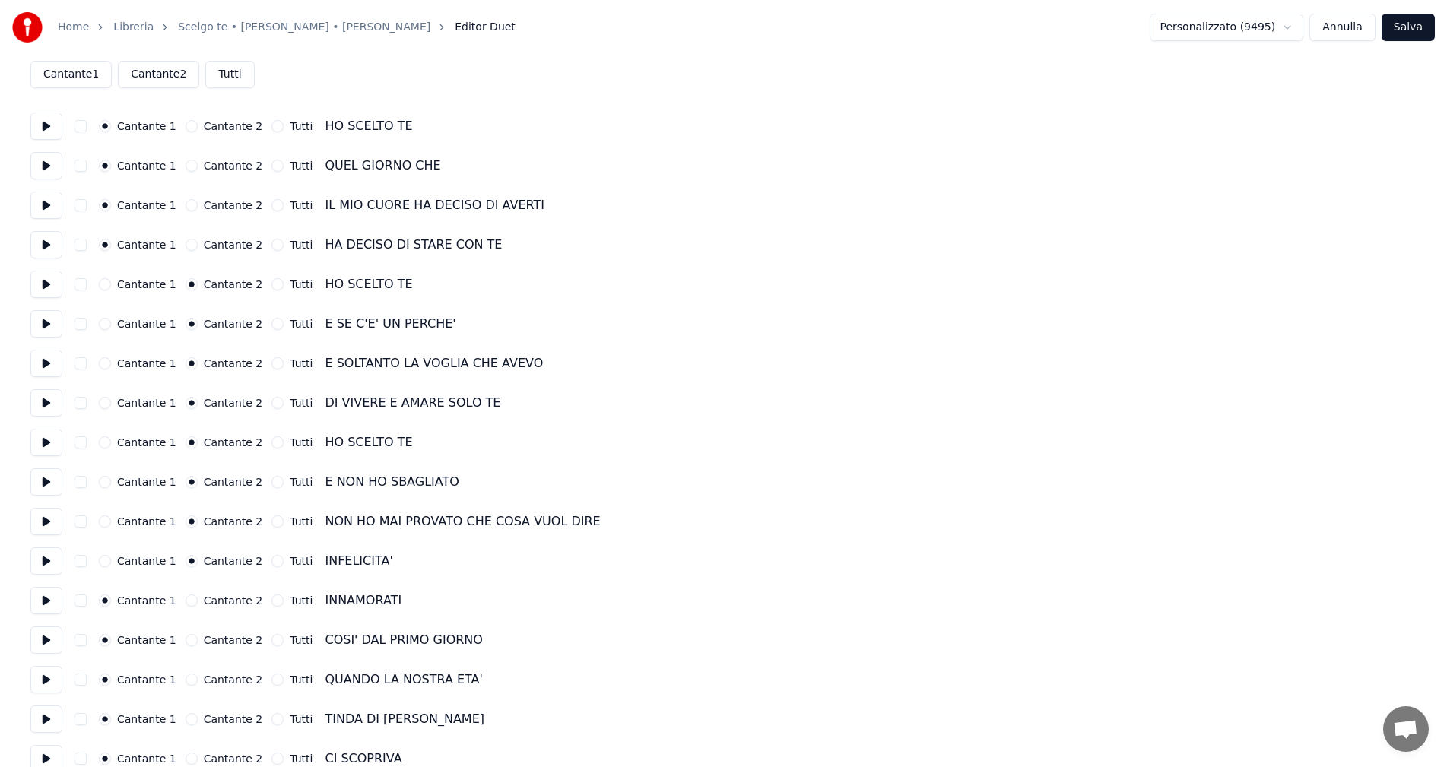
click at [108, 444] on button "Cantante 1" at bounding box center [105, 443] width 12 height 12
click at [106, 480] on button "Cantante 1" at bounding box center [105, 482] width 12 height 12
click at [103, 523] on button "Cantante 1" at bounding box center [105, 522] width 12 height 12
click at [102, 561] on button "Cantante 1" at bounding box center [105, 561] width 12 height 12
drag, startPoint x: 260, startPoint y: 599, endPoint x: 269, endPoint y: 605, distance: 10.6
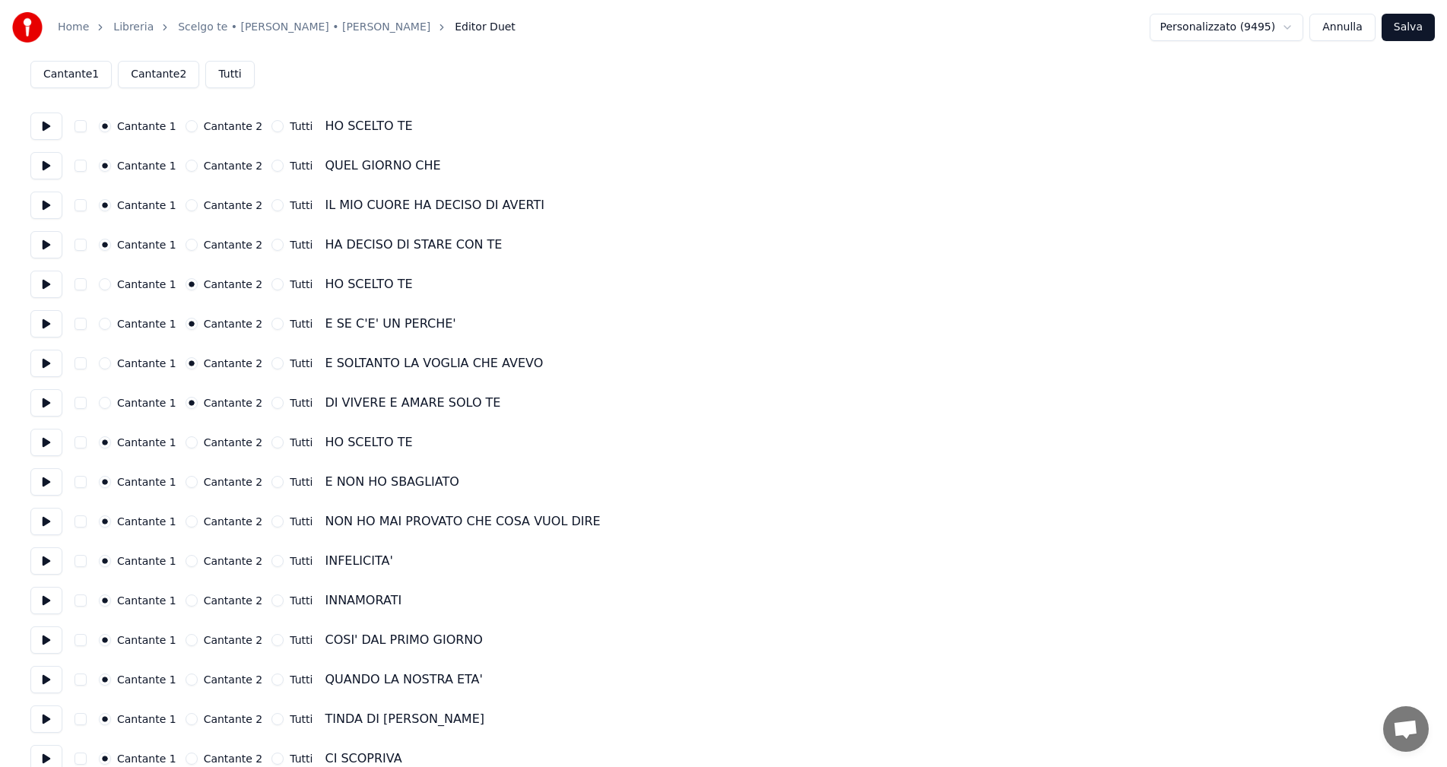
click at [272, 599] on button "Tutti" at bounding box center [278, 601] width 12 height 12
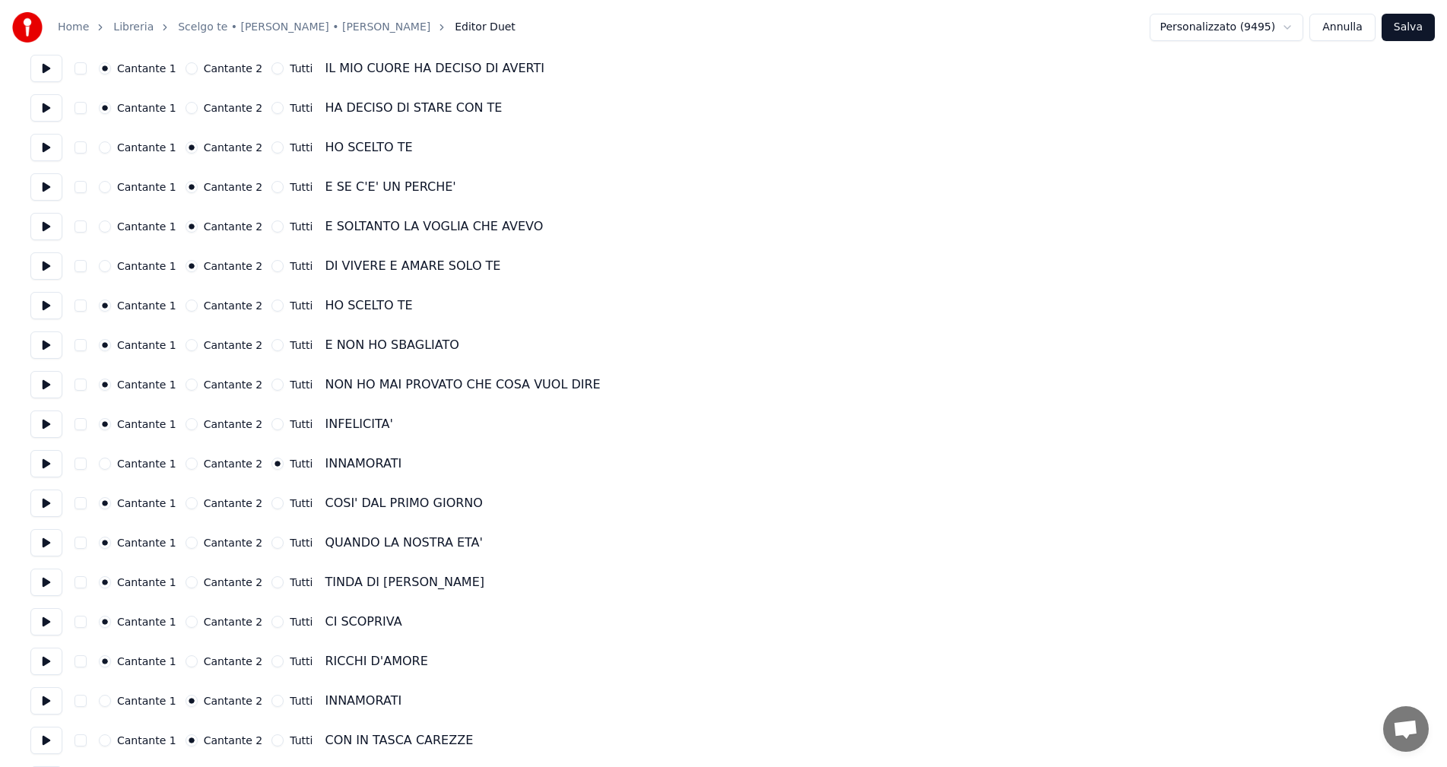
scroll to position [228, 0]
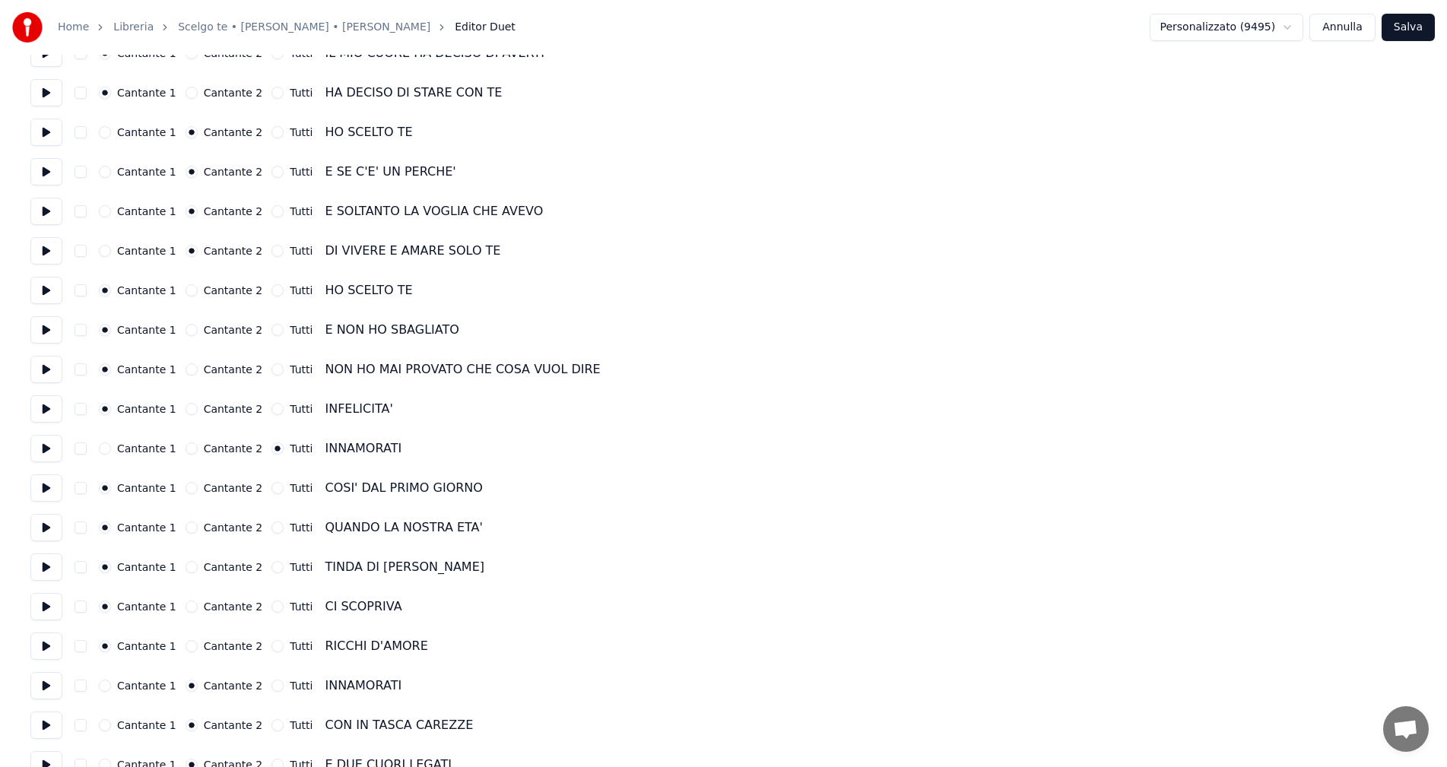
click at [272, 487] on button "Tutti" at bounding box center [278, 488] width 12 height 12
click at [272, 528] on button "Tutti" at bounding box center [278, 528] width 12 height 12
click at [272, 569] on button "Tutti" at bounding box center [278, 567] width 12 height 12
click at [272, 608] on button "Tutti" at bounding box center [278, 607] width 12 height 12
click at [272, 646] on button "Tutti" at bounding box center [278, 646] width 12 height 12
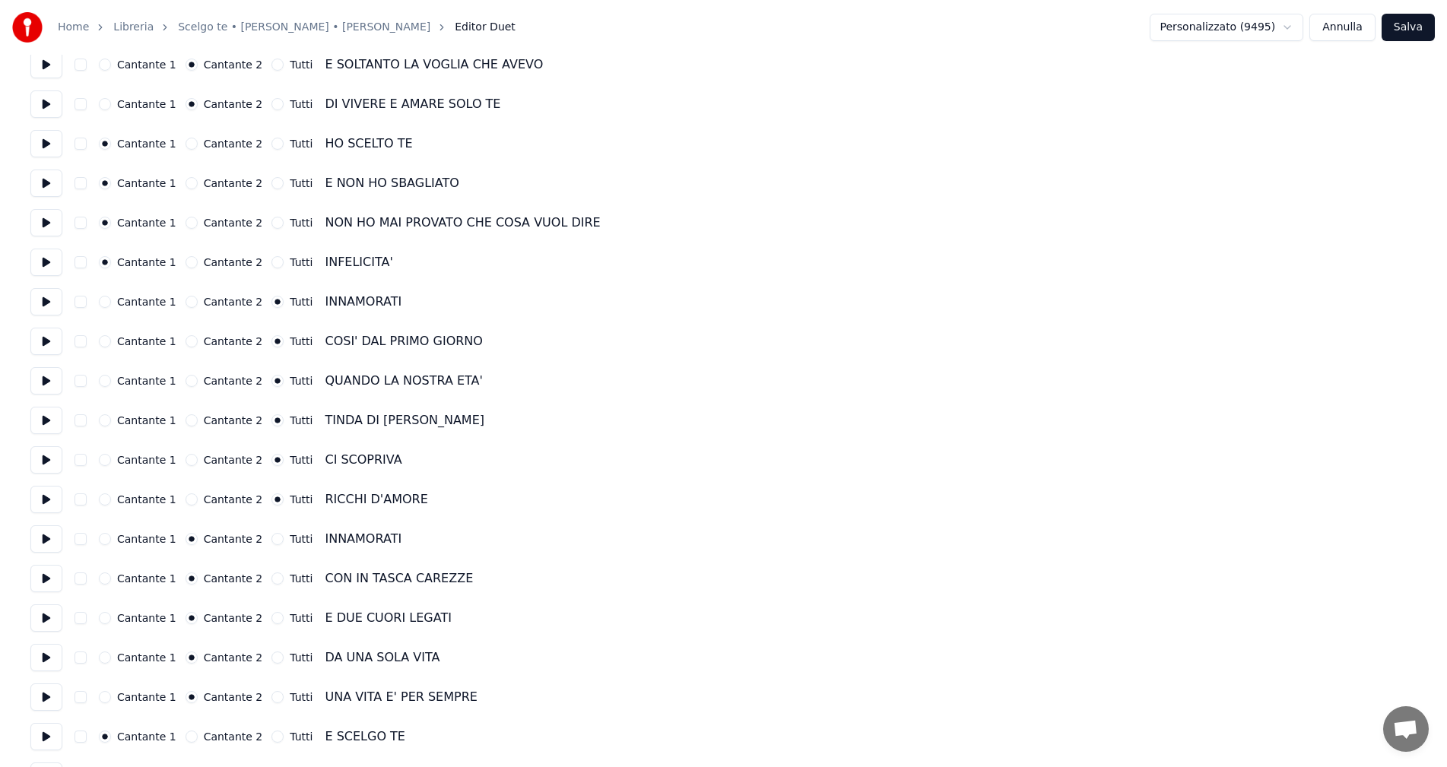
scroll to position [380, 0]
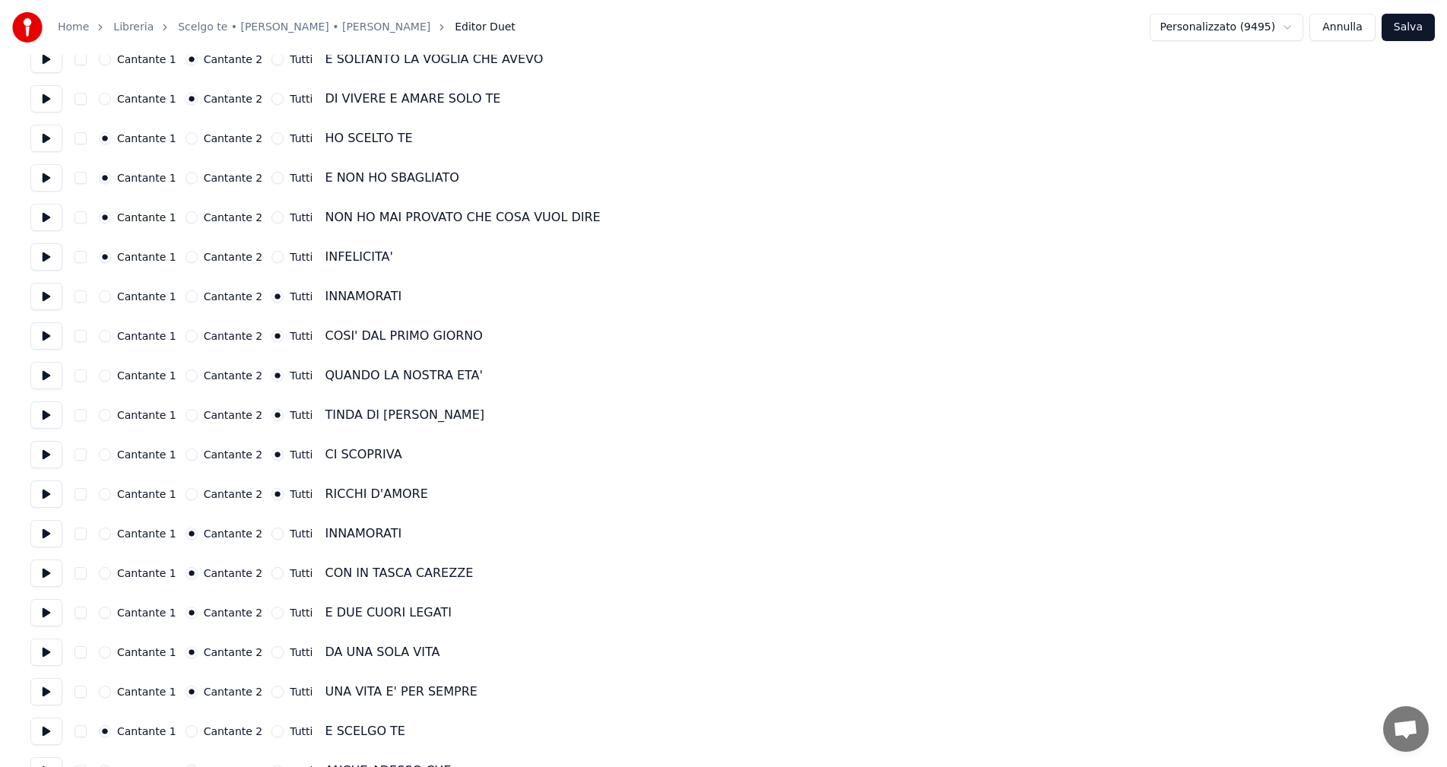
click at [272, 535] on button "Tutti" at bounding box center [278, 534] width 12 height 12
click at [272, 573] on button "Tutti" at bounding box center [278, 573] width 12 height 12
click at [272, 612] on button "Tutti" at bounding box center [278, 613] width 12 height 12
click at [272, 650] on button "Tutti" at bounding box center [278, 652] width 12 height 12
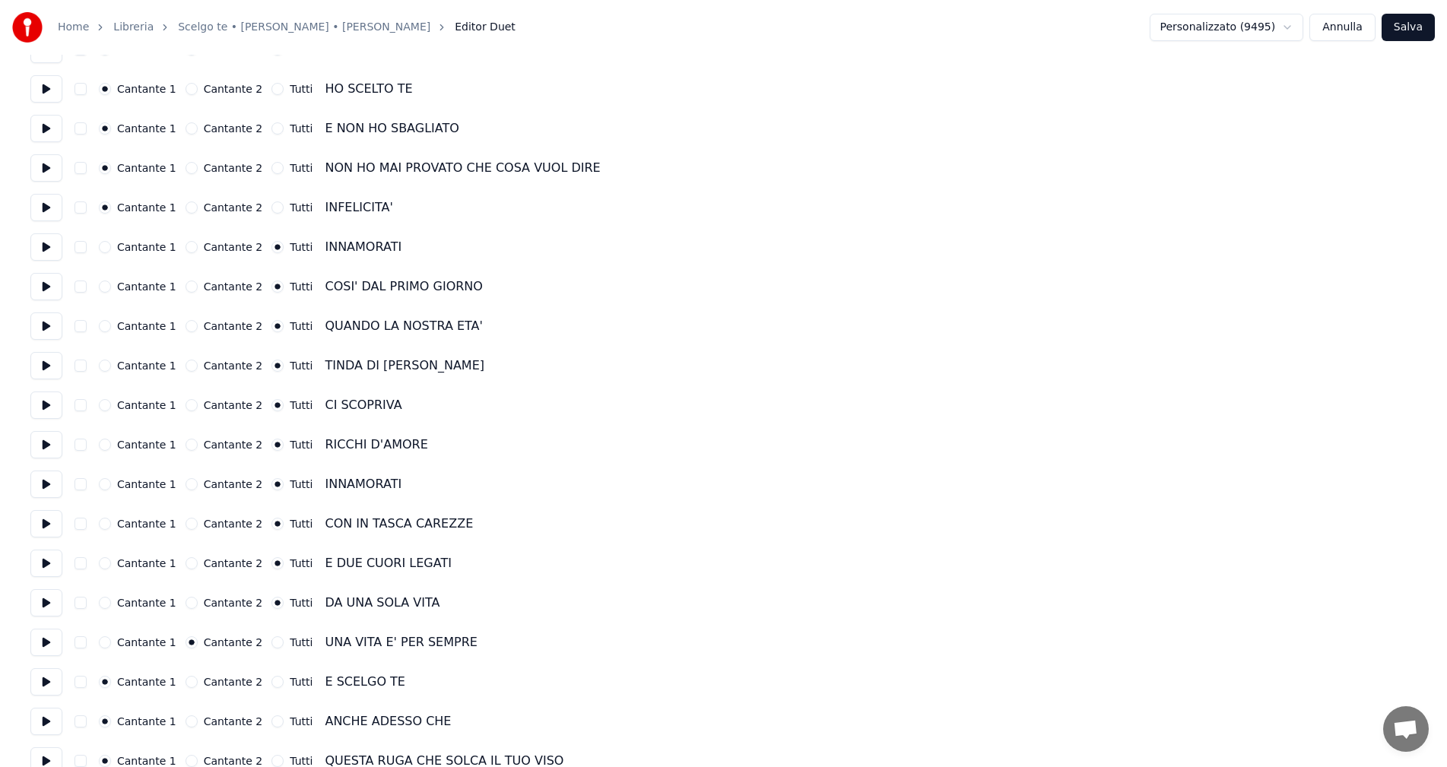
scroll to position [456, 0]
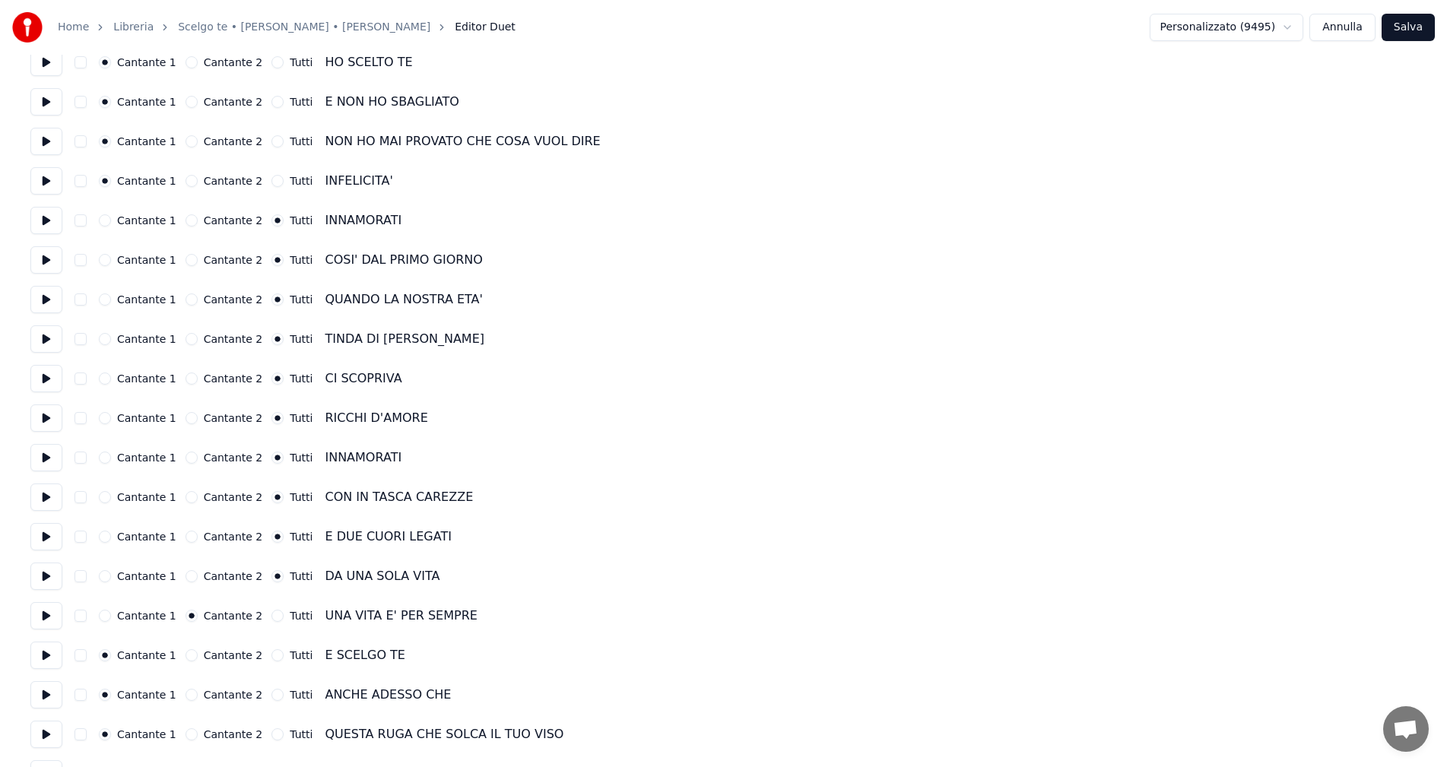
click at [272, 616] on button "Tutti" at bounding box center [278, 616] width 12 height 12
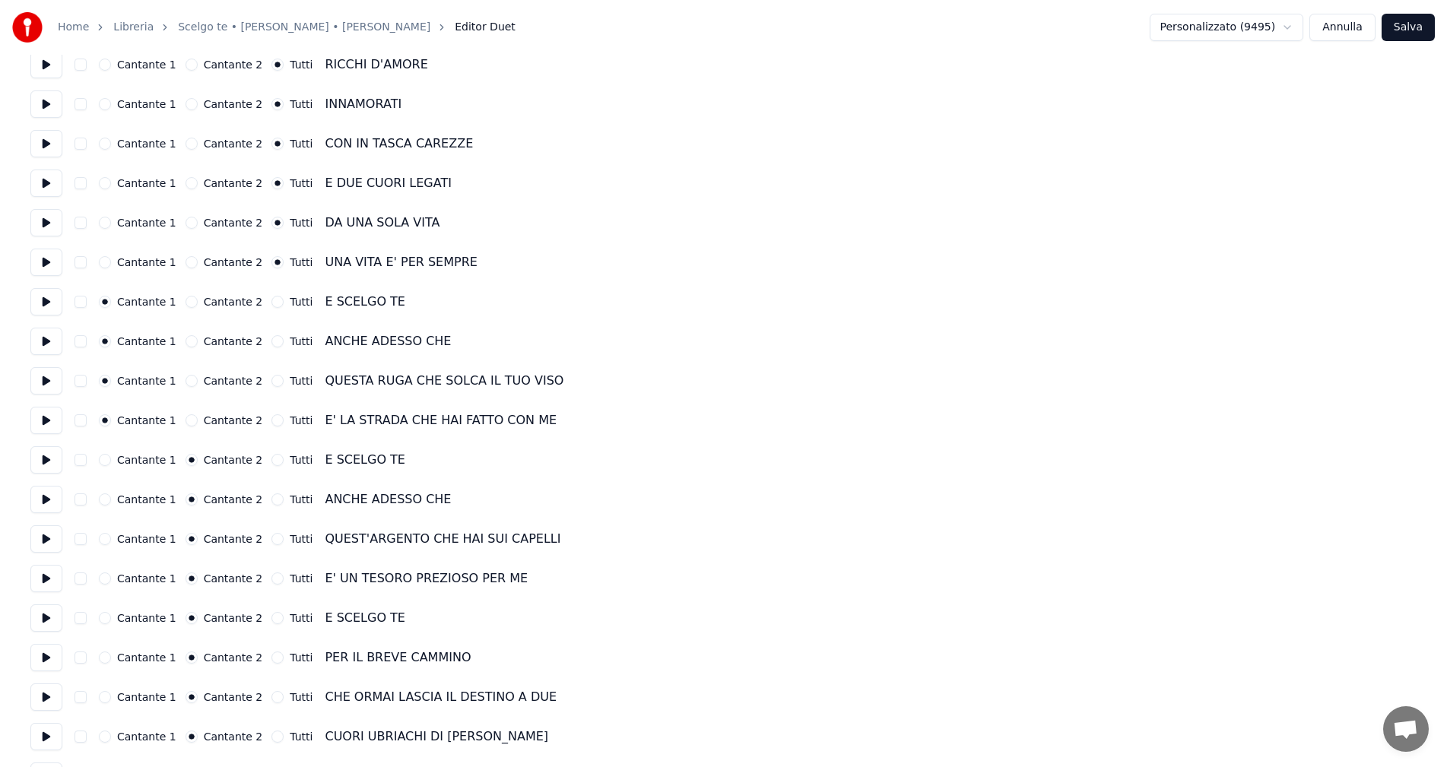
scroll to position [837, 0]
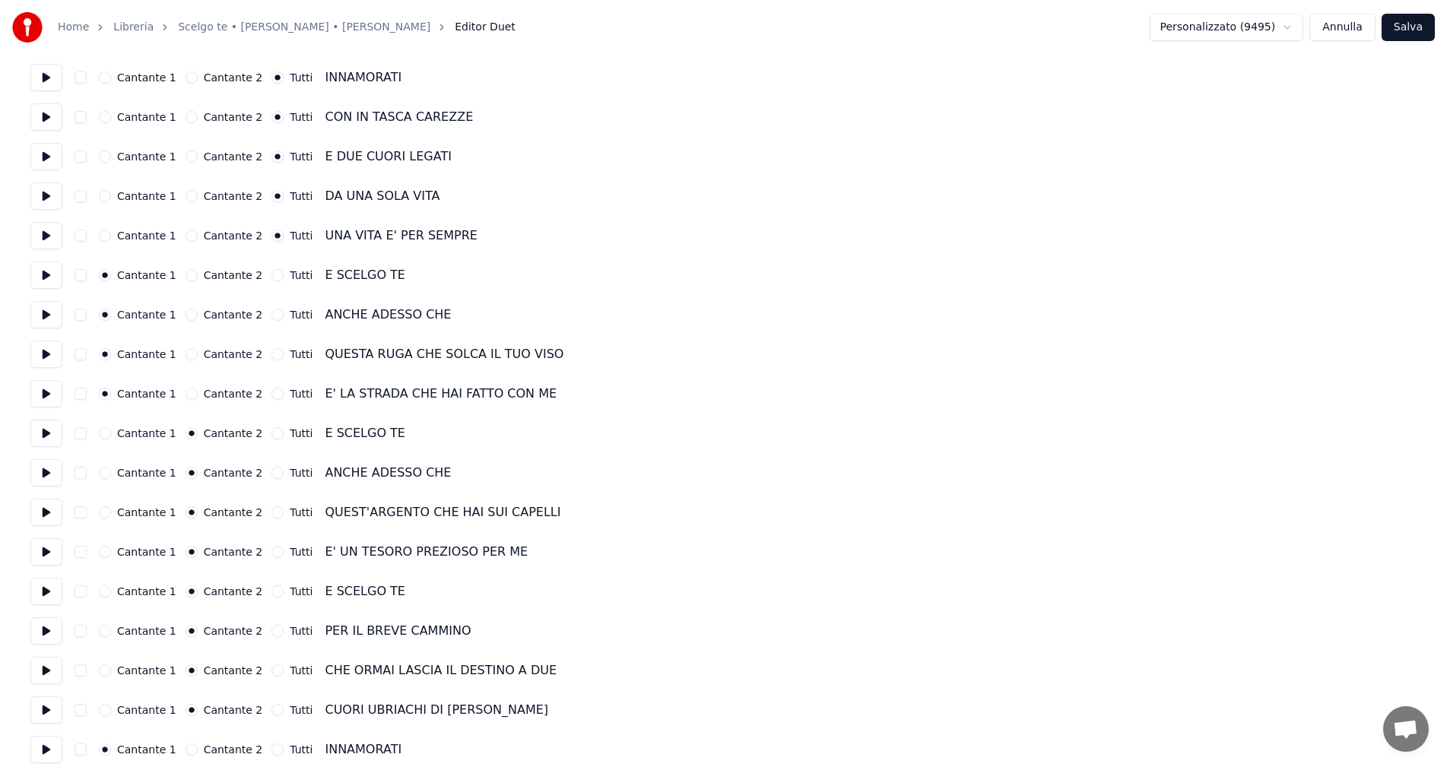
click at [106, 590] on button "Cantante 1" at bounding box center [105, 592] width 12 height 12
click at [106, 630] on button "Cantante 1" at bounding box center [105, 631] width 12 height 12
click at [106, 669] on button "Cantante 1" at bounding box center [105, 671] width 12 height 12
click at [105, 709] on button "Cantante 1" at bounding box center [105, 710] width 12 height 12
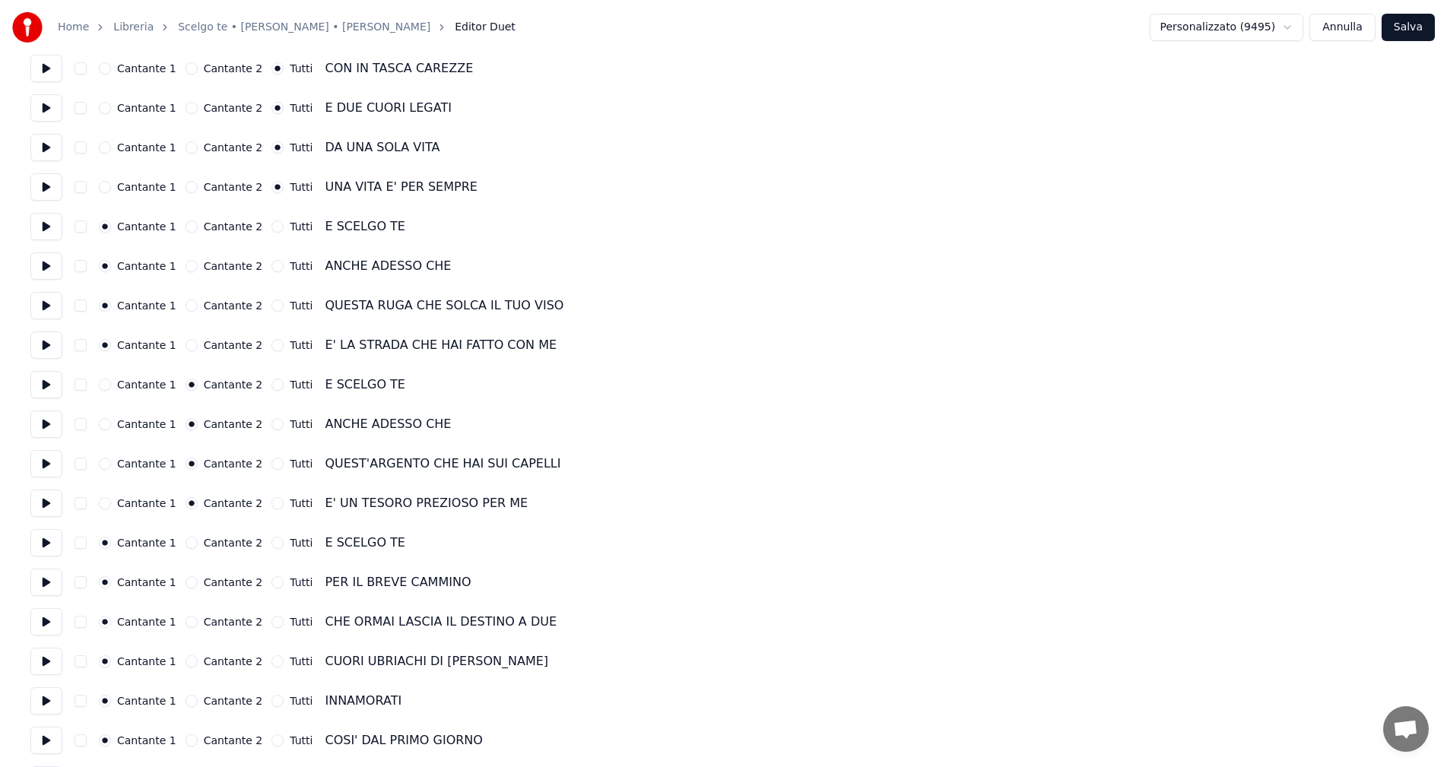
scroll to position [913, 0]
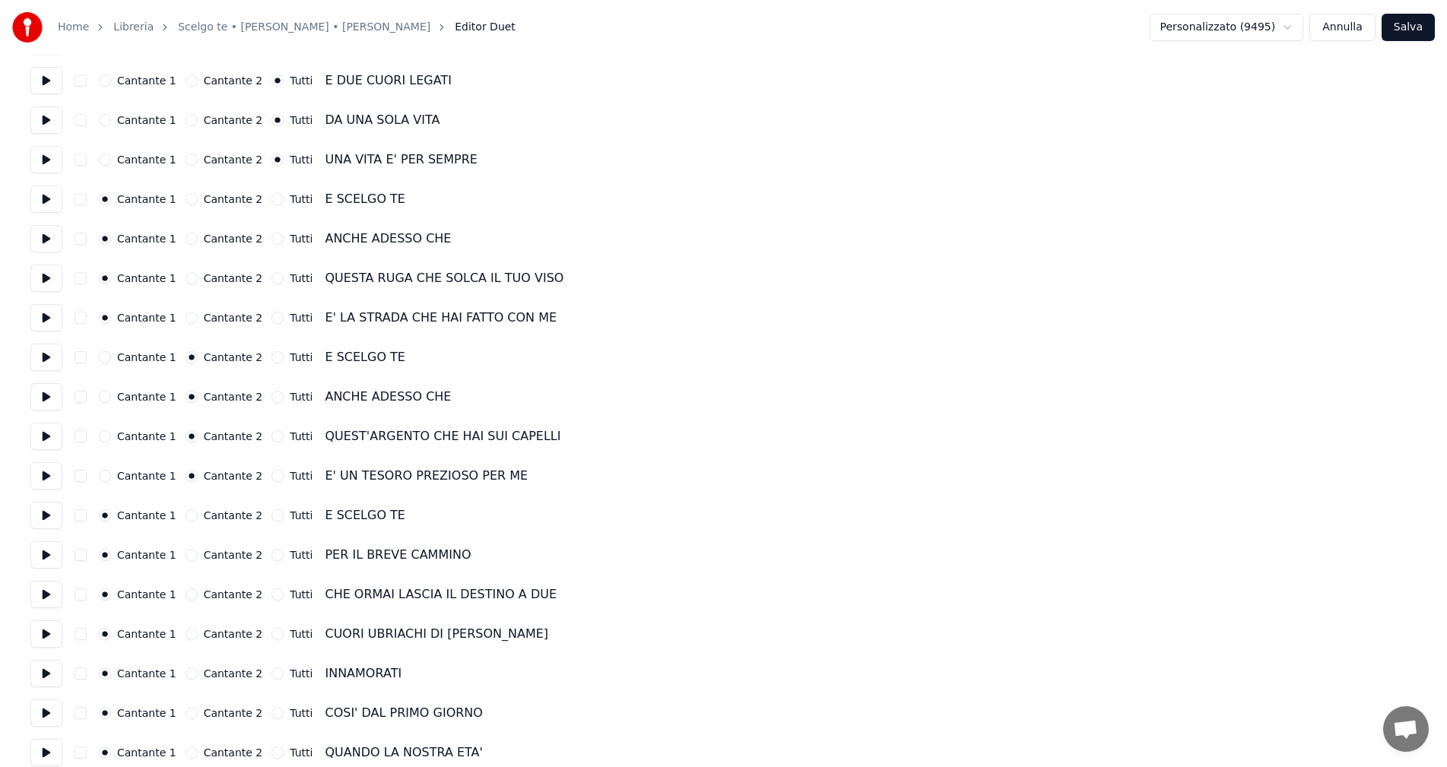
click at [272, 674] on button "Tutti" at bounding box center [278, 674] width 12 height 12
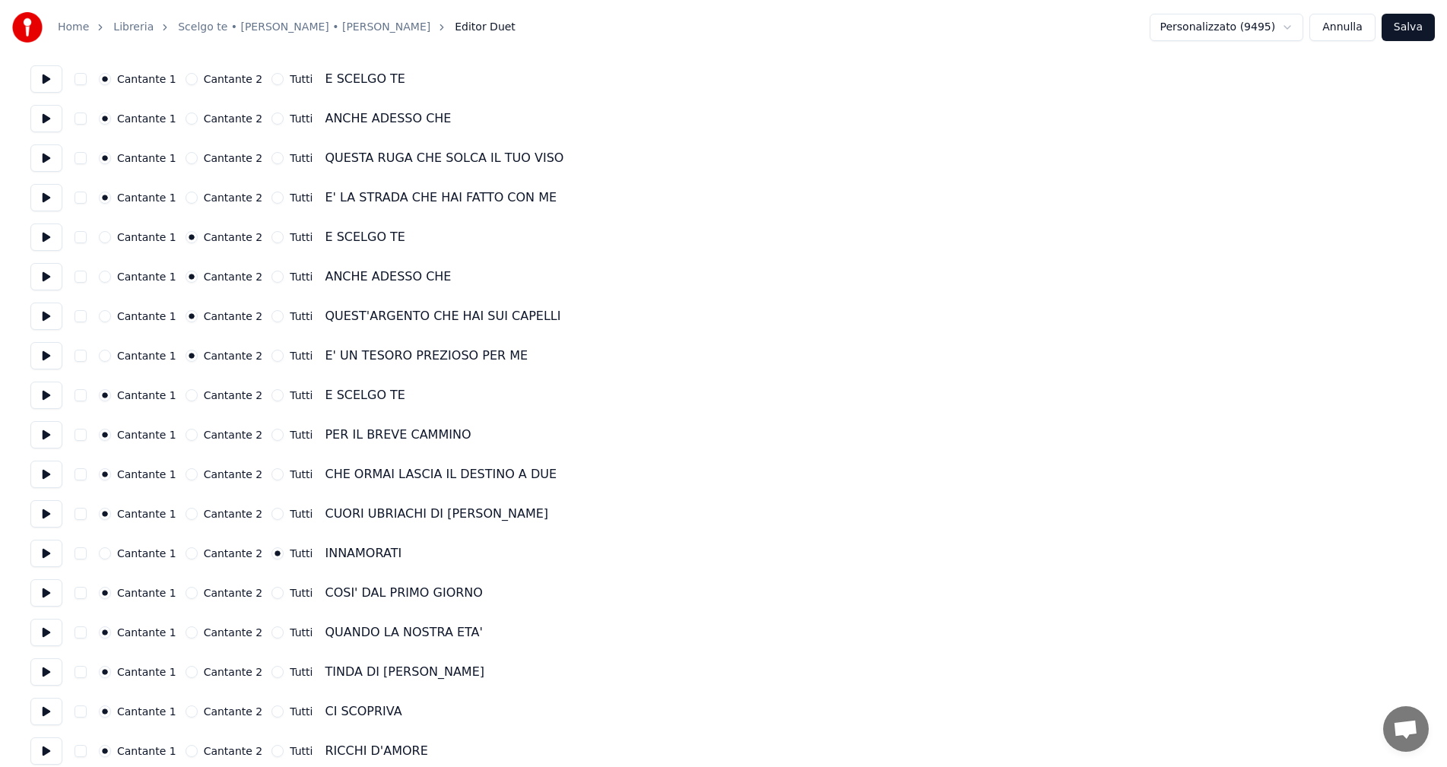
scroll to position [1065, 0]
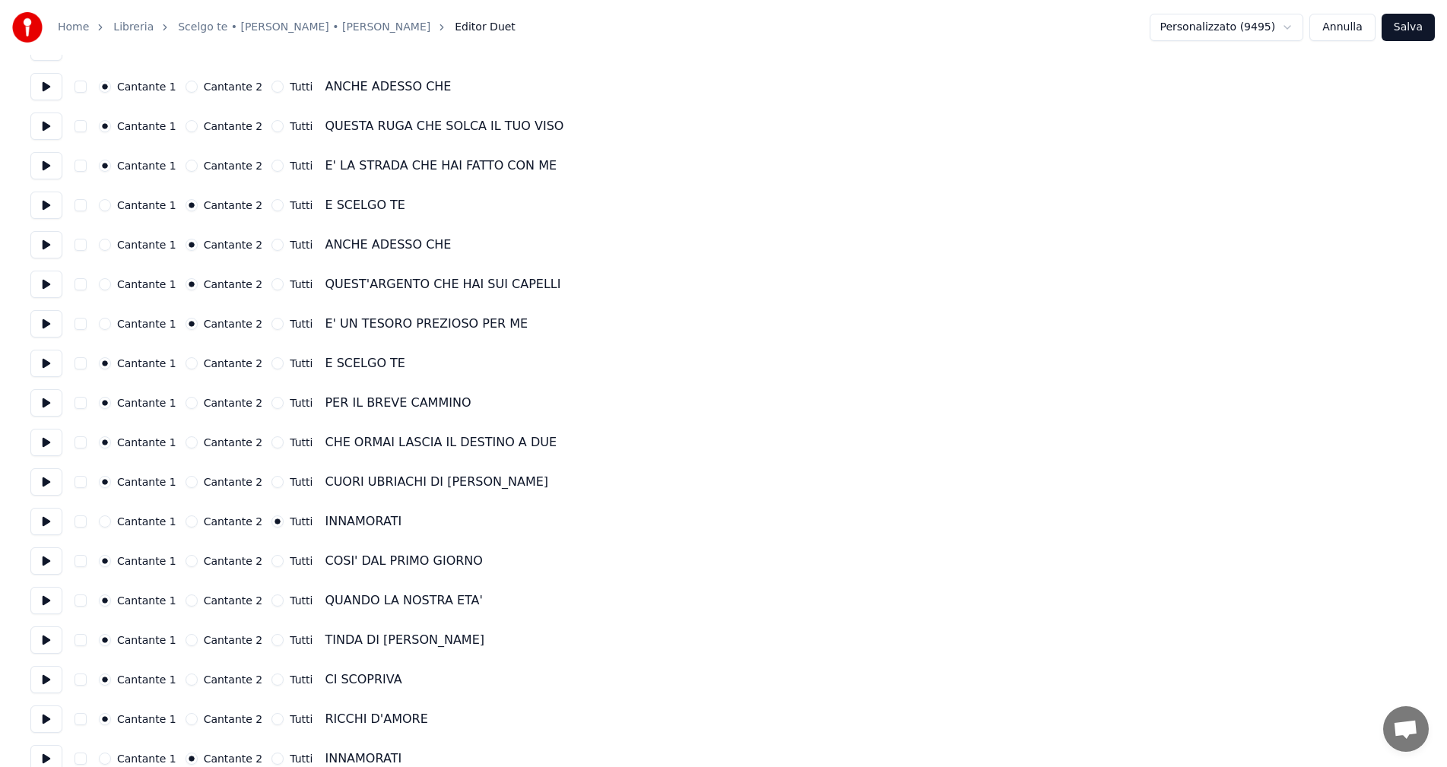
click at [272, 559] on button "Tutti" at bounding box center [278, 561] width 12 height 12
click at [272, 600] on button "Tutti" at bounding box center [278, 601] width 12 height 12
click at [272, 640] on button "Tutti" at bounding box center [278, 640] width 12 height 12
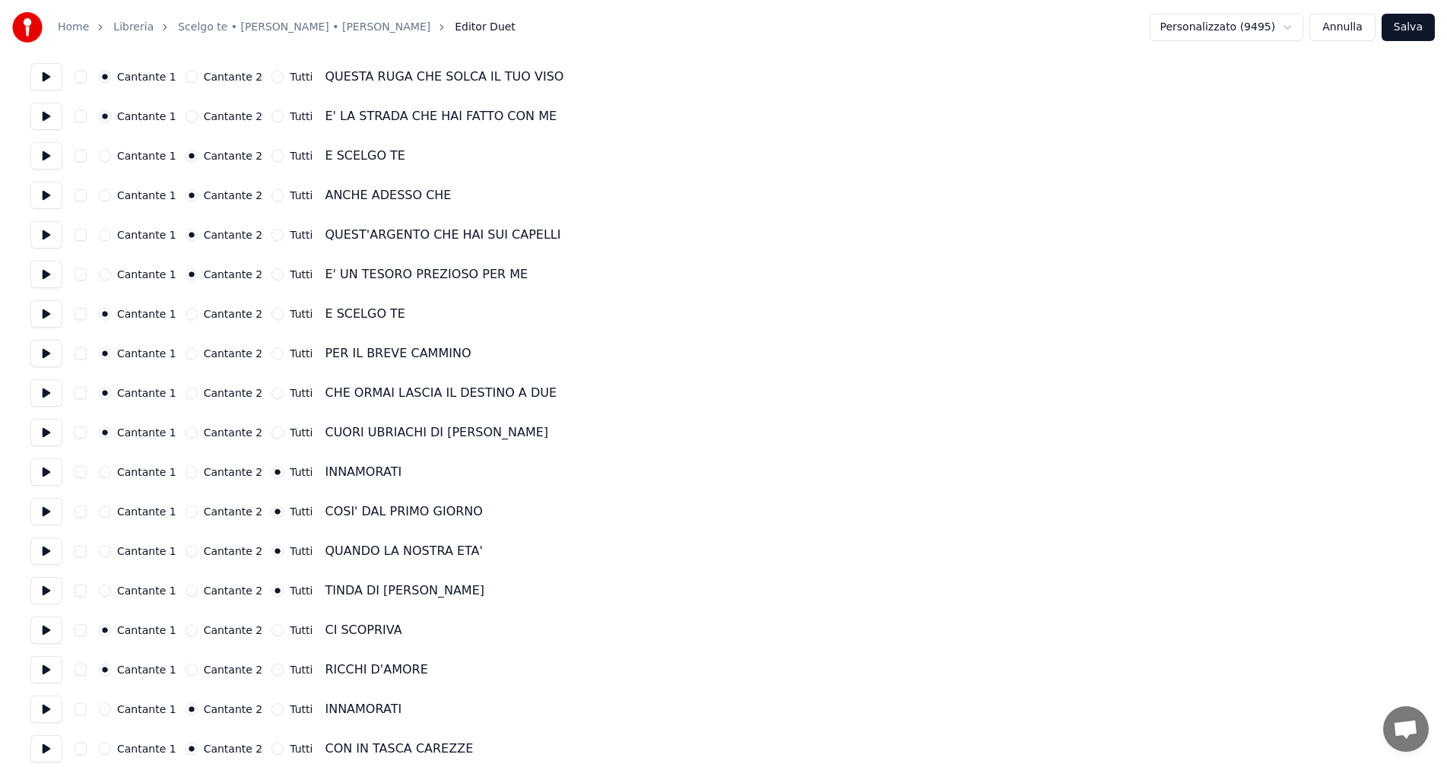
scroll to position [1141, 0]
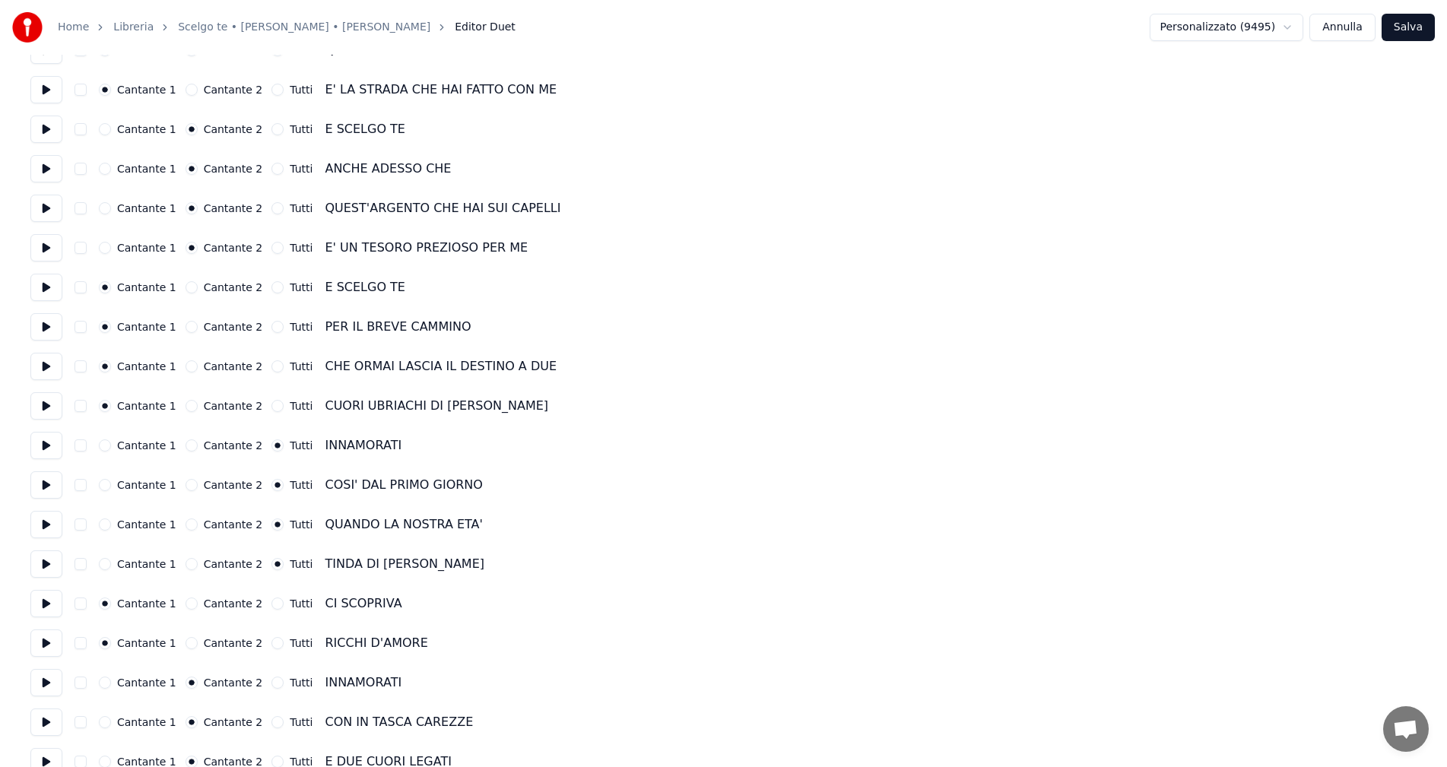
click at [272, 607] on button "Tutti" at bounding box center [278, 604] width 12 height 12
click at [272, 643] on button "Tutti" at bounding box center [278, 643] width 12 height 12
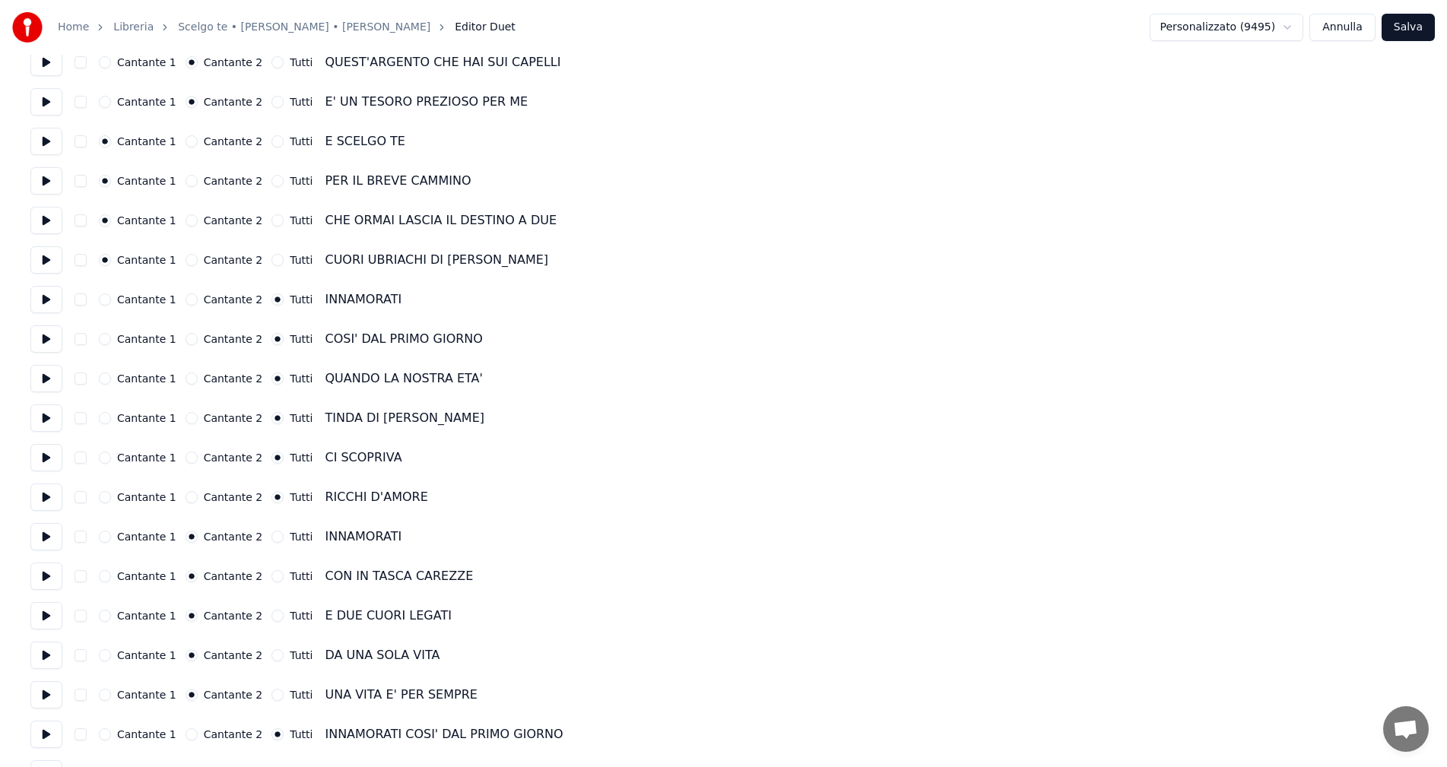
scroll to position [1293, 0]
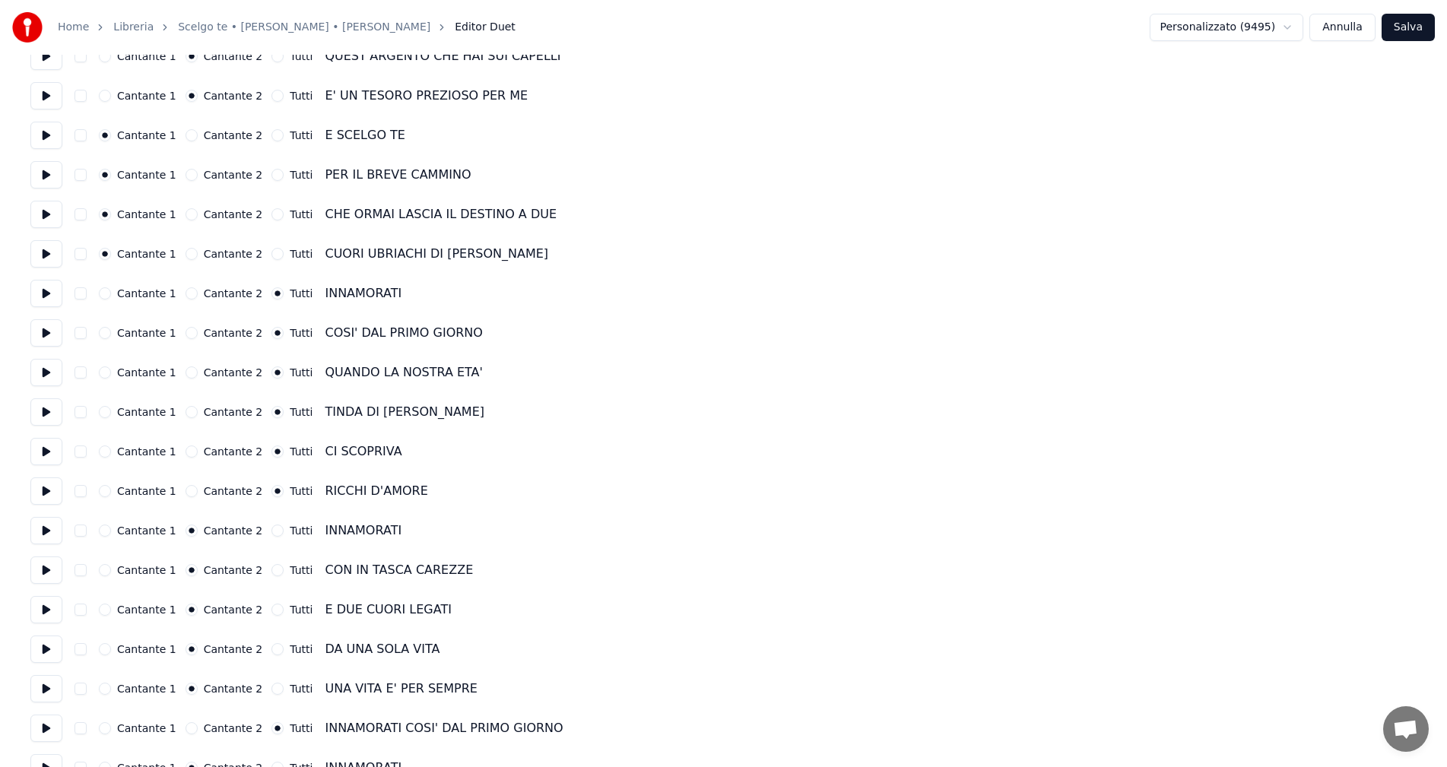
click at [272, 529] on button "Tutti" at bounding box center [278, 531] width 12 height 12
click at [272, 570] on button "Tutti" at bounding box center [278, 570] width 12 height 12
click at [272, 610] on button "Tutti" at bounding box center [278, 610] width 12 height 12
click at [272, 650] on button "Tutti" at bounding box center [278, 649] width 12 height 12
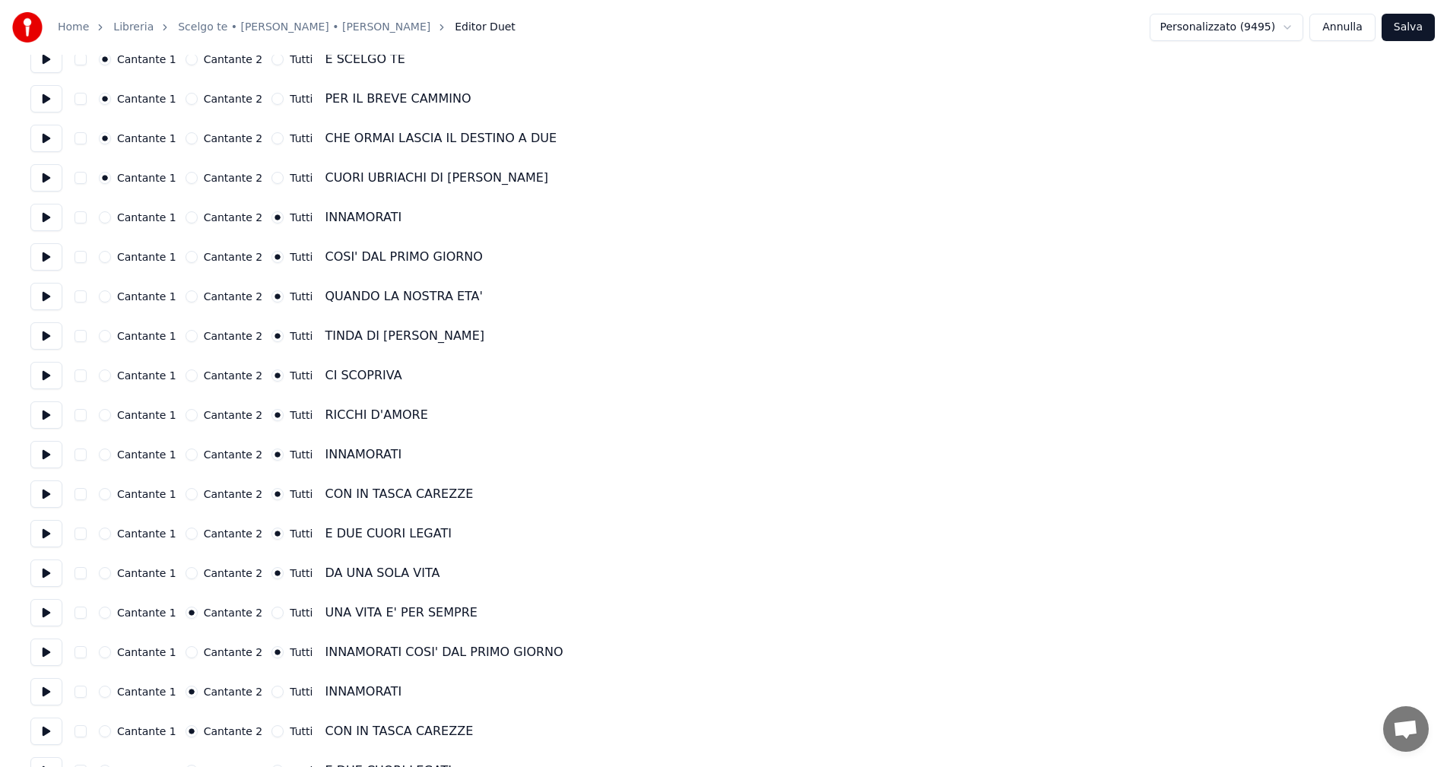
click at [272, 614] on button "Tutti" at bounding box center [278, 613] width 12 height 12
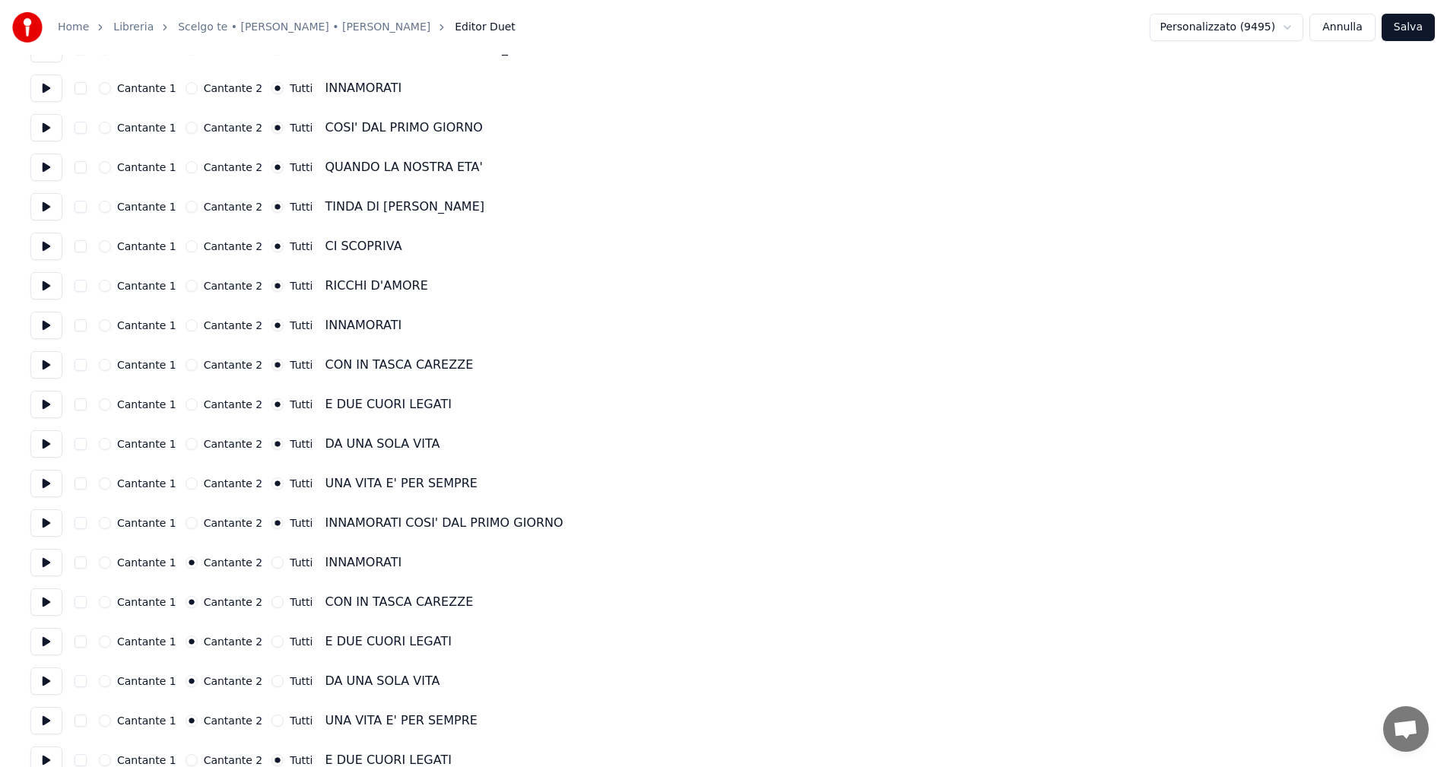
scroll to position [1521, 0]
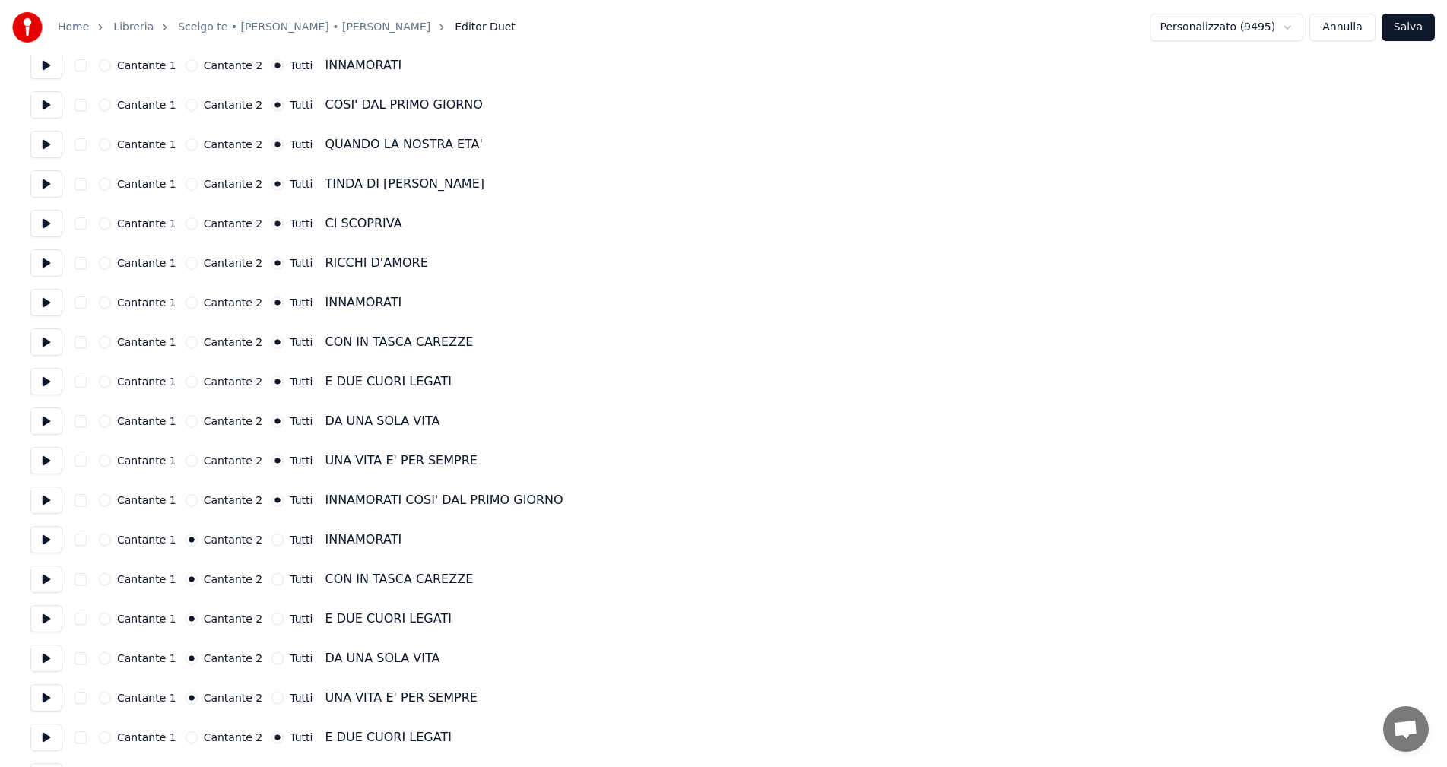
click at [272, 539] on button "Tutti" at bounding box center [278, 540] width 12 height 12
click at [272, 579] on button "Tutti" at bounding box center [278, 579] width 12 height 12
click at [272, 618] on button "Tutti" at bounding box center [278, 619] width 12 height 12
click at [272, 658] on button "Tutti" at bounding box center [278, 659] width 12 height 12
click at [272, 698] on button "Tutti" at bounding box center [278, 698] width 12 height 12
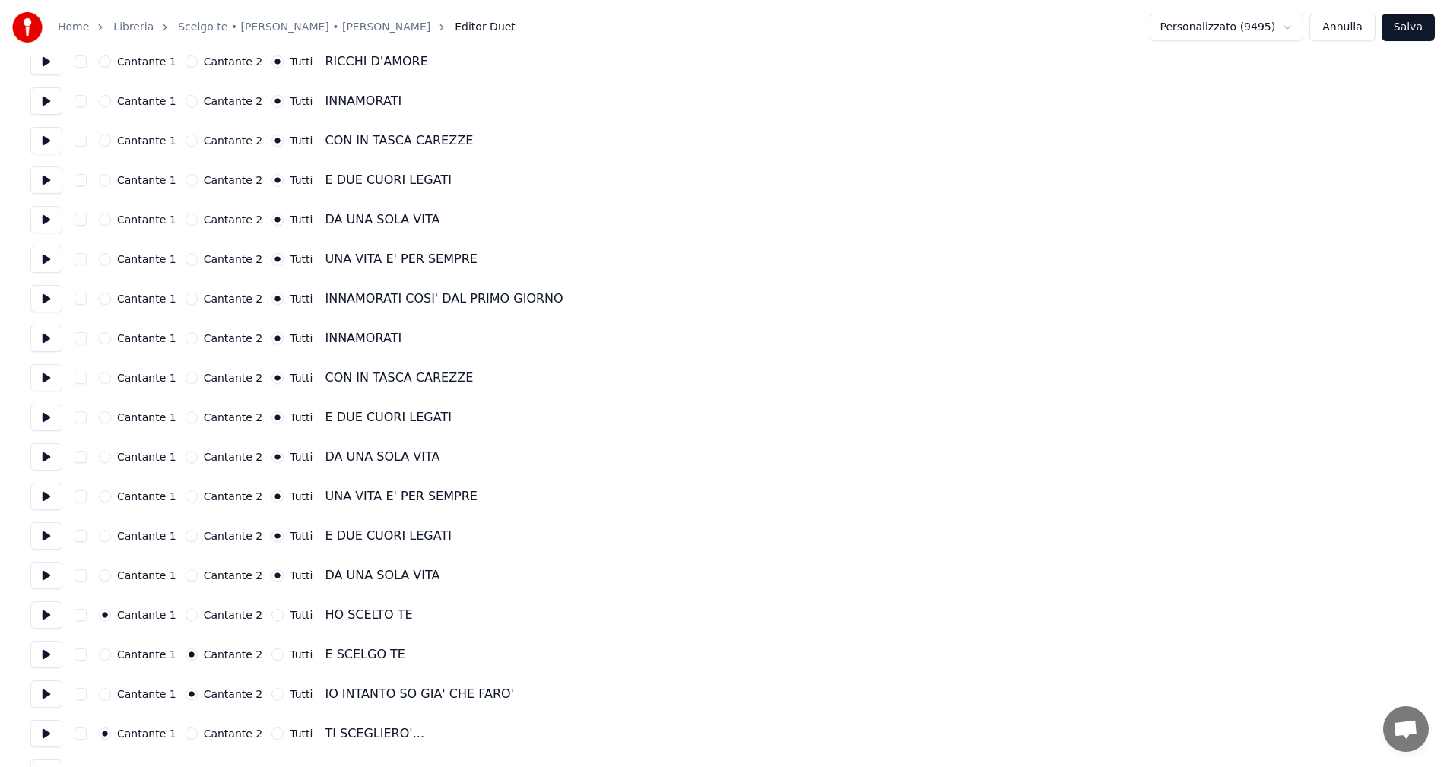
scroll to position [1749, 0]
